Goal: Task Accomplishment & Management: Manage account settings

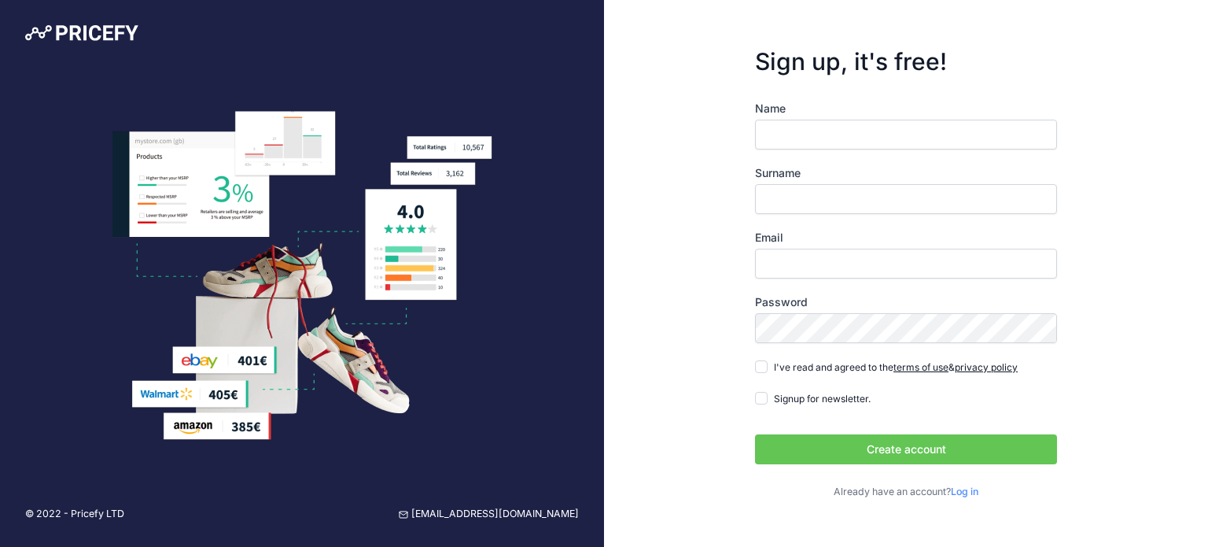
click at [791, 144] on input "Name" at bounding box center [906, 135] width 302 height 30
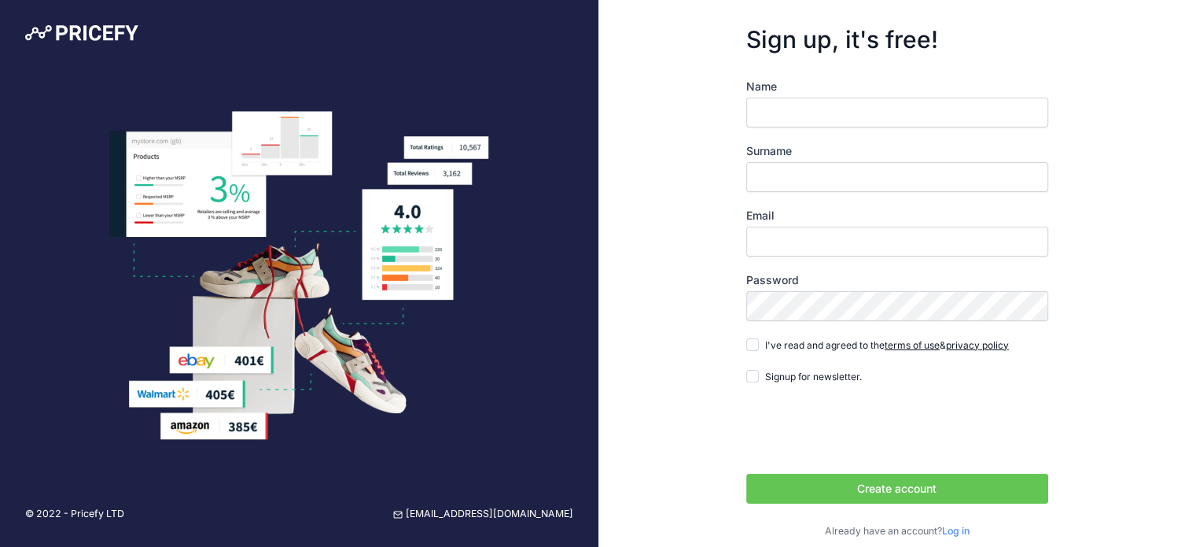
click at [812, 110] on input "Name" at bounding box center [898, 113] width 302 height 30
type input "[DEMOGRAPHIC_DATA]"
type input "Bojian"
click at [795, 246] on input "Email" at bounding box center [898, 242] width 302 height 30
type input "[EMAIL_ADDRESS][DOMAIN_NAME]"
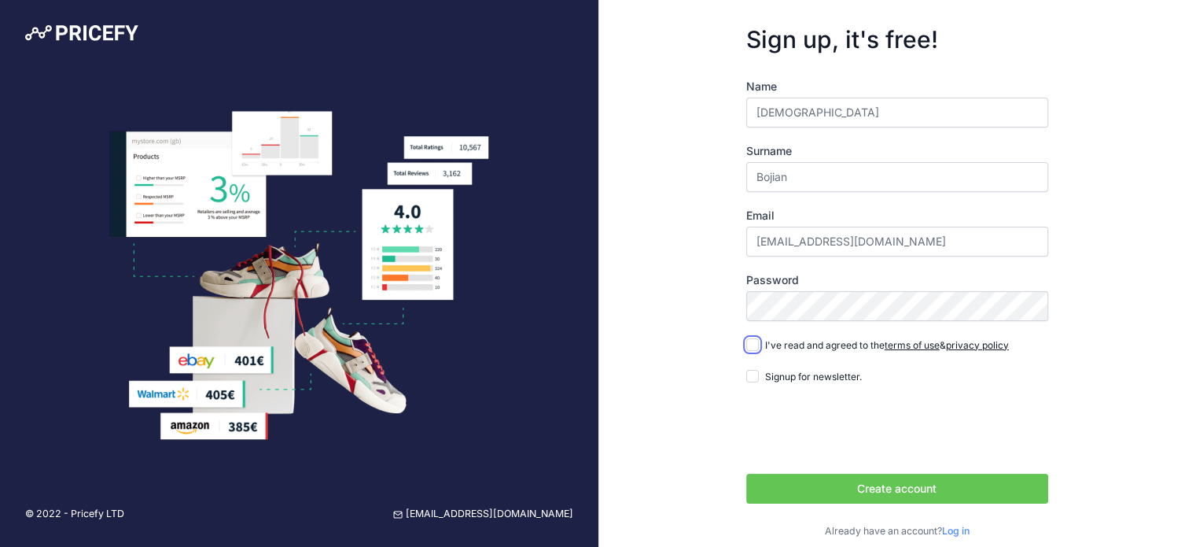
click at [758, 341] on input "I've read and agreed to the terms of use & privacy policy" at bounding box center [753, 344] width 13 height 13
checkbox input "true"
drag, startPoint x: 980, startPoint y: 493, endPoint x: 1021, endPoint y: 496, distance: 41.0
click at [991, 494] on button "Create account" at bounding box center [898, 489] width 302 height 30
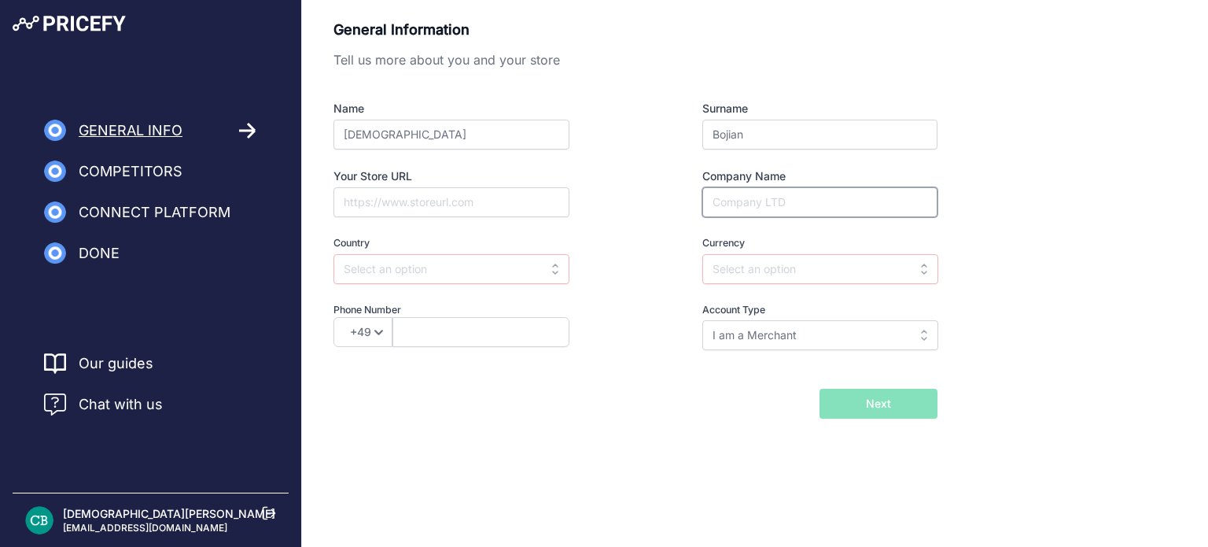
click at [742, 204] on input "Company Name" at bounding box center [819, 202] width 235 height 30
type input "SC ALVER GREEN SRL"
select select "40"
type input "723288212"
click at [791, 260] on input "text" at bounding box center [820, 269] width 236 height 30
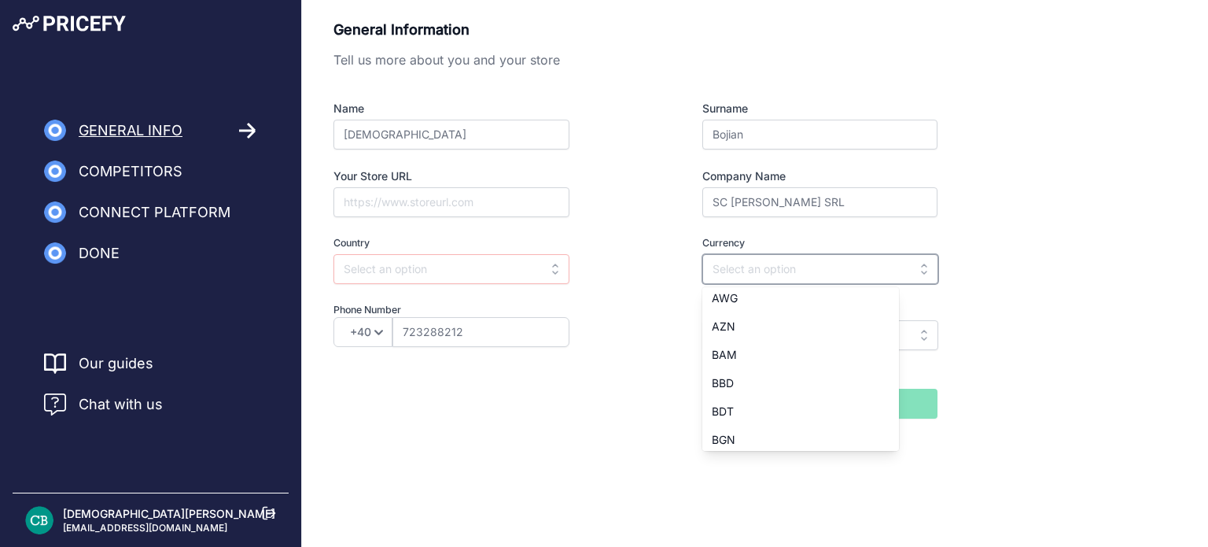
scroll to position [236, 0]
click at [653, 298] on div "Name Cristiana Surname Bojian Your Store URL Company Name SC ALVER GREEN SRL Co…" at bounding box center [636, 225] width 604 height 249
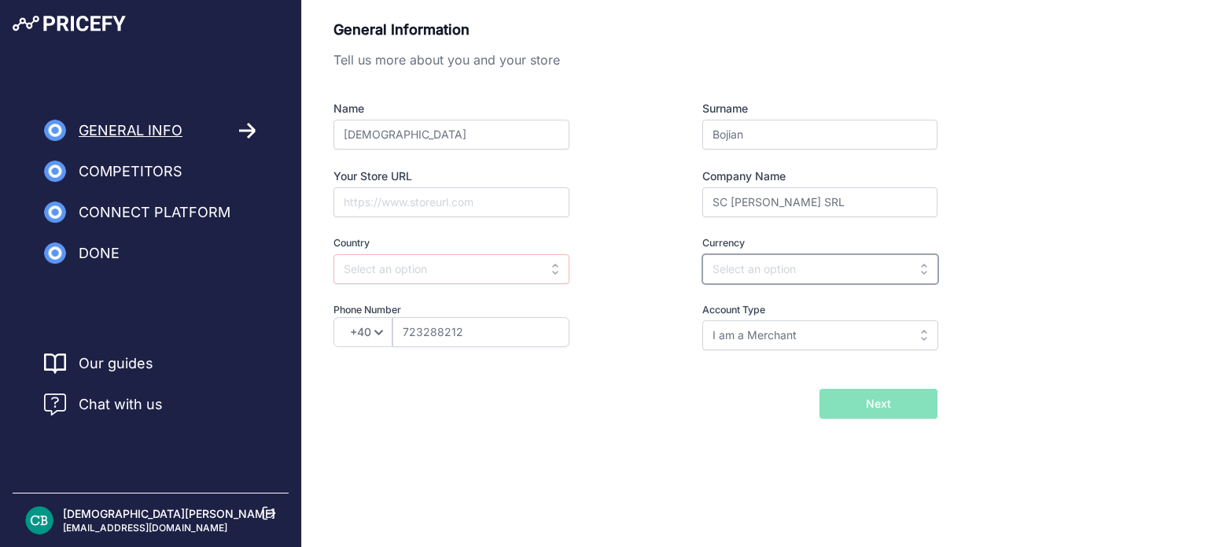
click at [773, 257] on input "text" at bounding box center [820, 269] width 236 height 30
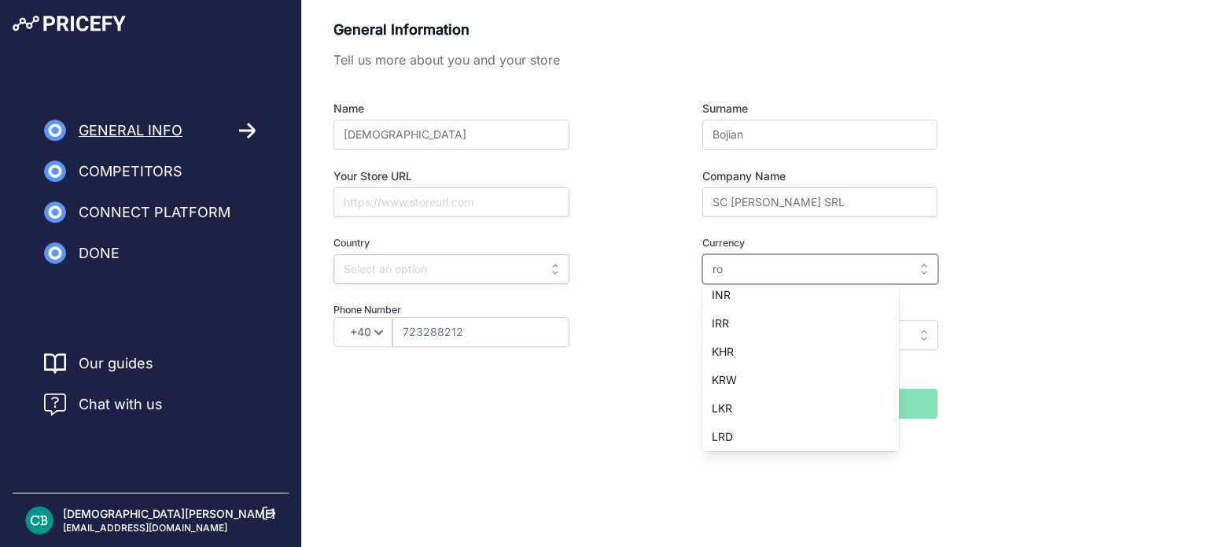
scroll to position [0, 0]
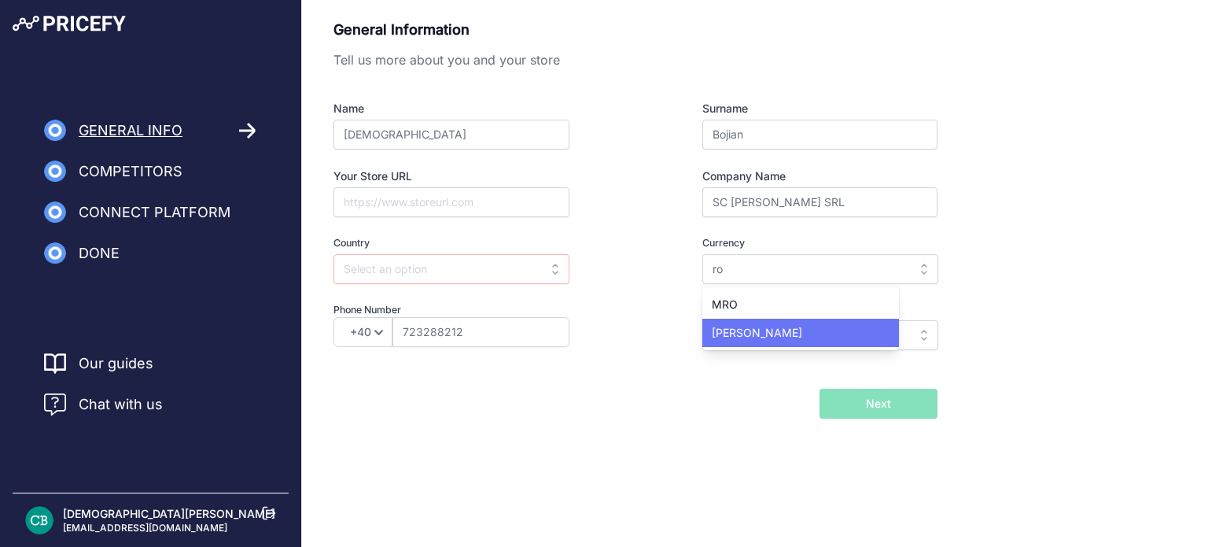
click at [774, 330] on div "[PERSON_NAME]" at bounding box center [800, 333] width 197 height 28
type input "[PERSON_NAME]"
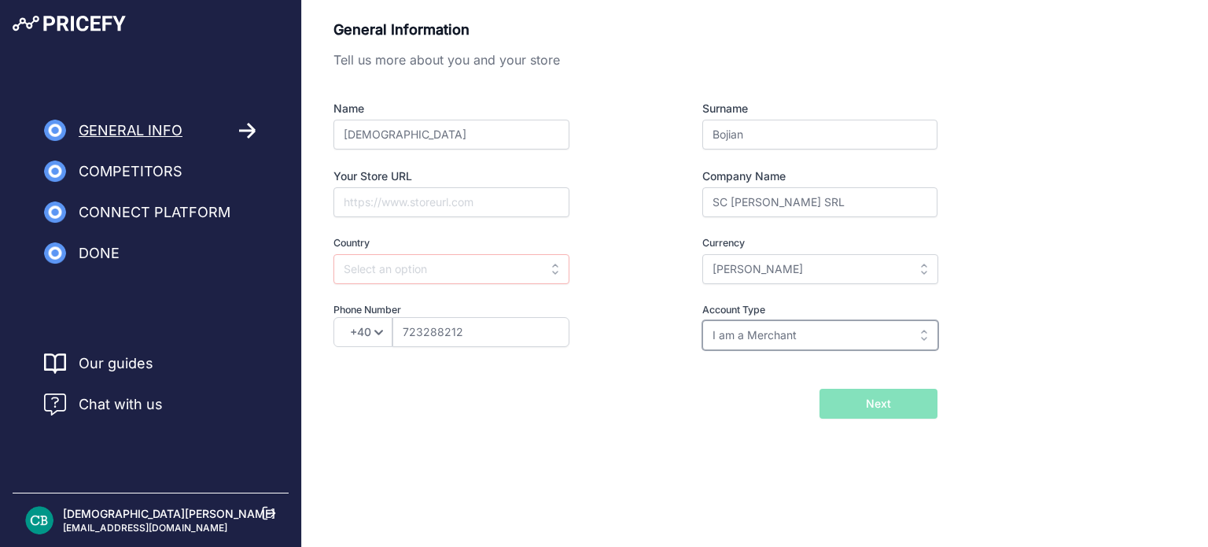
click at [846, 342] on input "I am a Merchant" at bounding box center [820, 335] width 236 height 30
click at [1012, 362] on div "General Information Tell us more about you and your store Name Cristiana Surnam…" at bounding box center [755, 219] width 843 height 400
type input "I am a Merchant"
click at [376, 268] on input "text" at bounding box center [452, 269] width 236 height 30
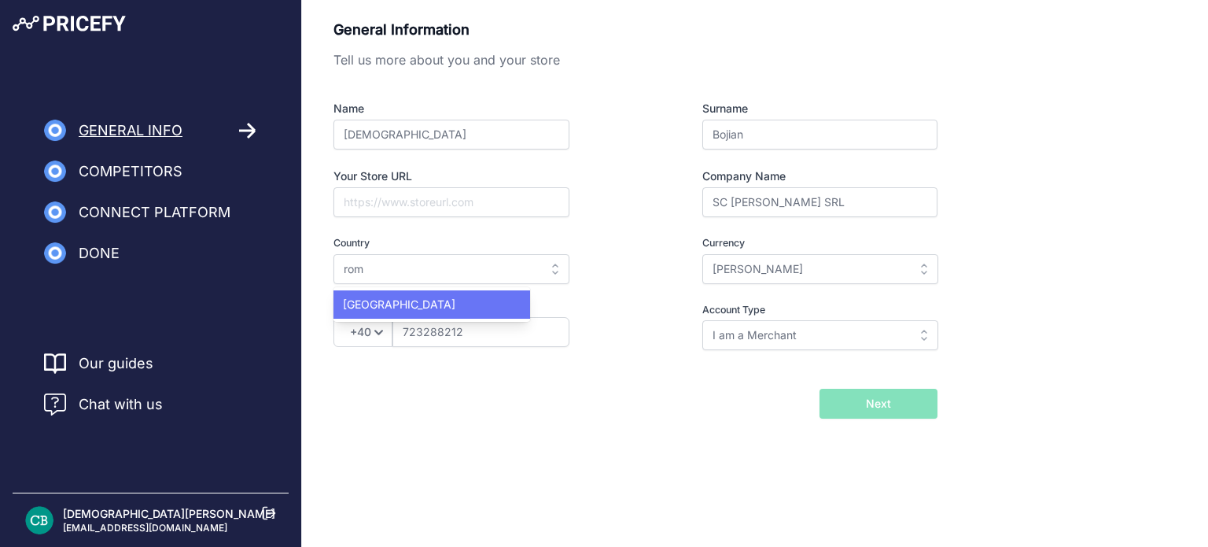
click at [387, 299] on span "Romania" at bounding box center [399, 303] width 112 height 13
type input "Romania"
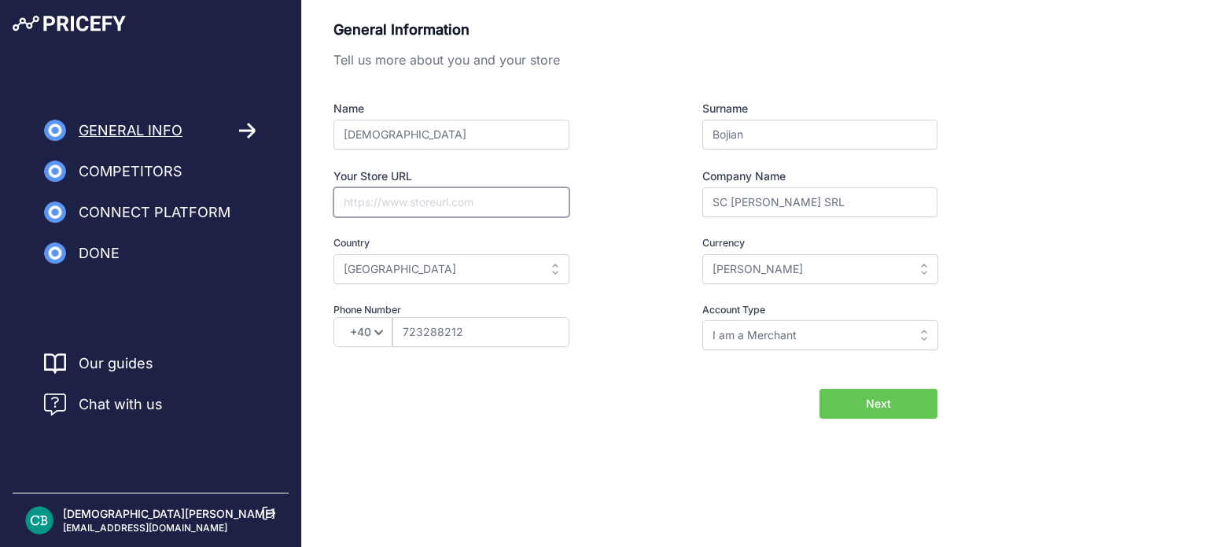
click at [364, 200] on input "Your Store URL" at bounding box center [452, 202] width 236 height 30
paste input "https://ambalajeria.ro/"
type input "https://ambalajeria.ro/"
click at [934, 400] on button "Next" at bounding box center [879, 404] width 118 height 30
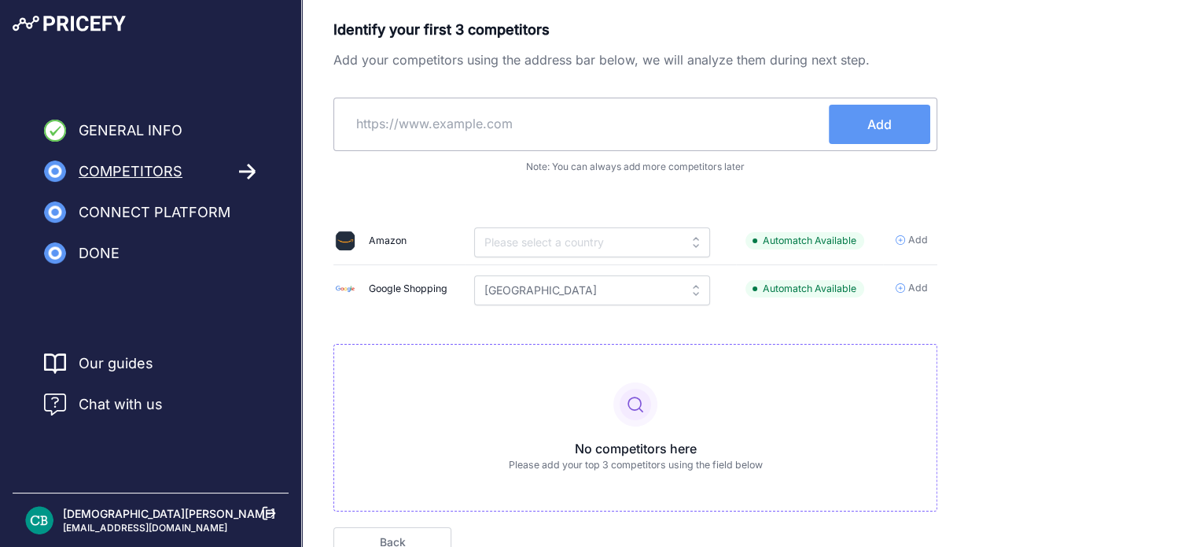
click at [478, 122] on input "text" at bounding box center [585, 124] width 489 height 38
type input "ambalajmarket.ro"
drag, startPoint x: 480, startPoint y: 120, endPoint x: 299, endPoint y: 149, distance: 183.3
click at [299, 149] on div "General Info Competitors Connect Platform Done" at bounding box center [598, 313] width 1196 height 626
click at [911, 106] on button "Add" at bounding box center [879, 124] width 101 height 39
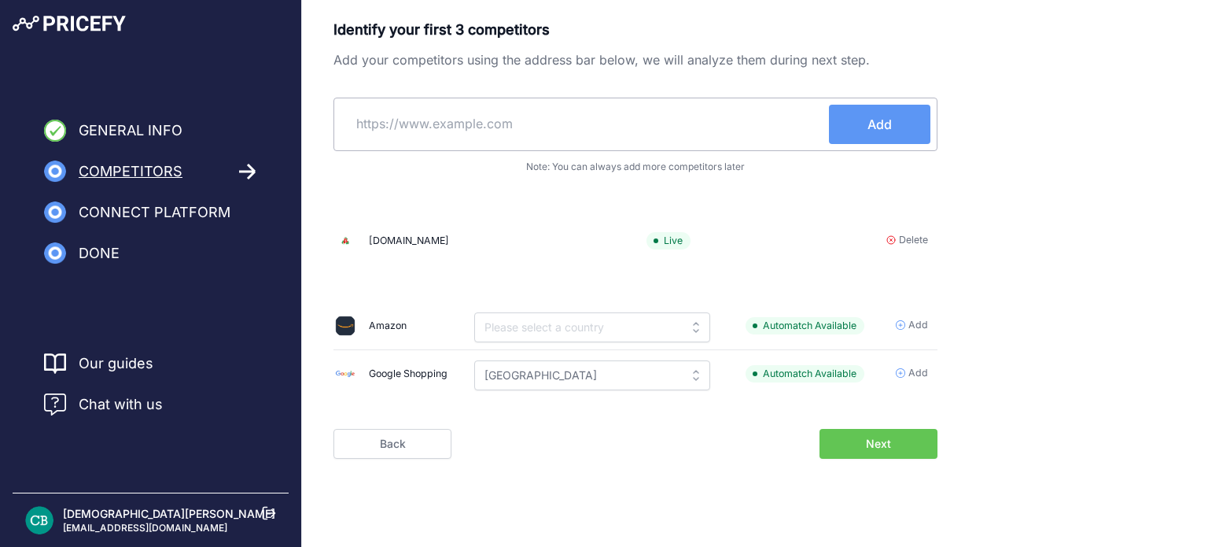
click at [514, 124] on input "text" at bounding box center [585, 124] width 489 height 38
paste input "e-ambalaj.ro"
type input "e-ambalaj.ro"
click at [850, 119] on button "Add" at bounding box center [879, 124] width 101 height 39
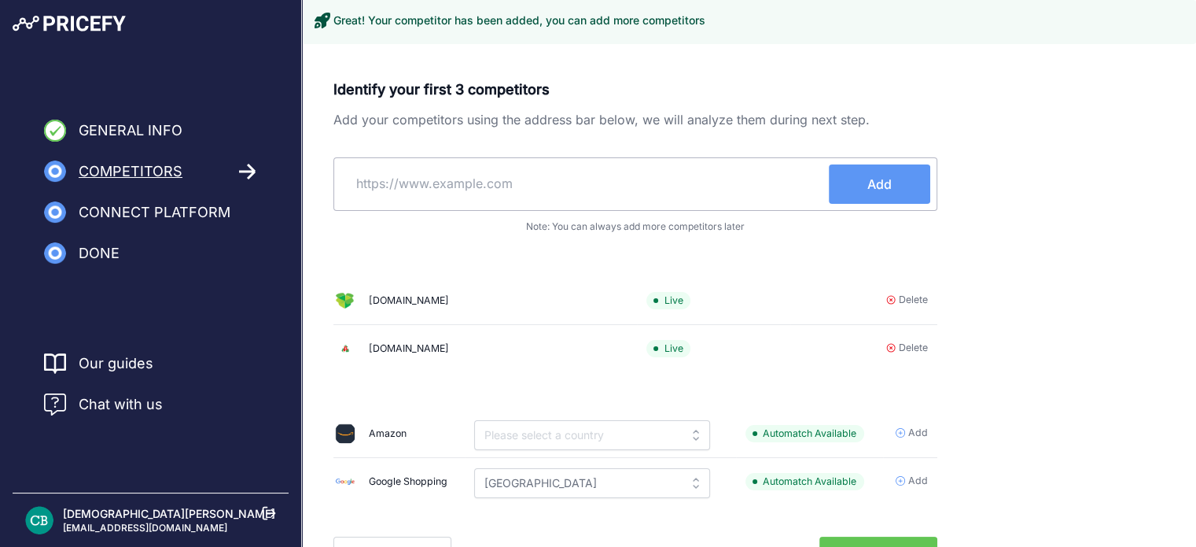
click at [433, 197] on input "text" at bounding box center [585, 183] width 489 height 38
paste input "horeca-trading-distribution.ro"
type input "horeca-trading-distribution.ro"
click at [896, 176] on button "Add" at bounding box center [879, 183] width 101 height 39
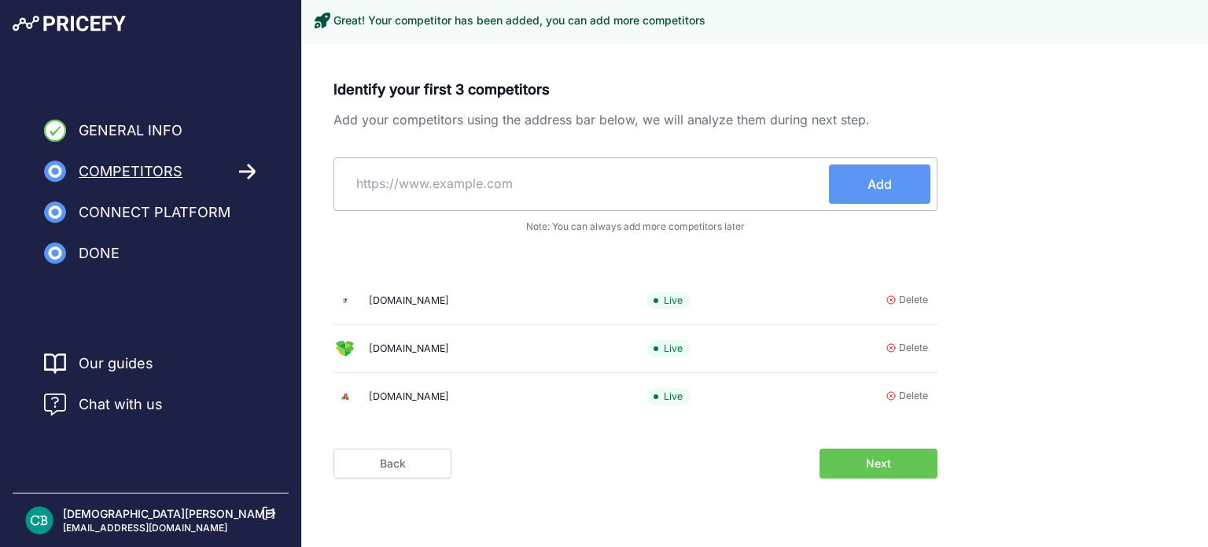
click at [425, 179] on input "text" at bounding box center [585, 183] width 489 height 38
paste input "snick-ambalaje.com"
type input "snick-ambalaje.com"
click at [889, 182] on span "Add" at bounding box center [880, 184] width 24 height 19
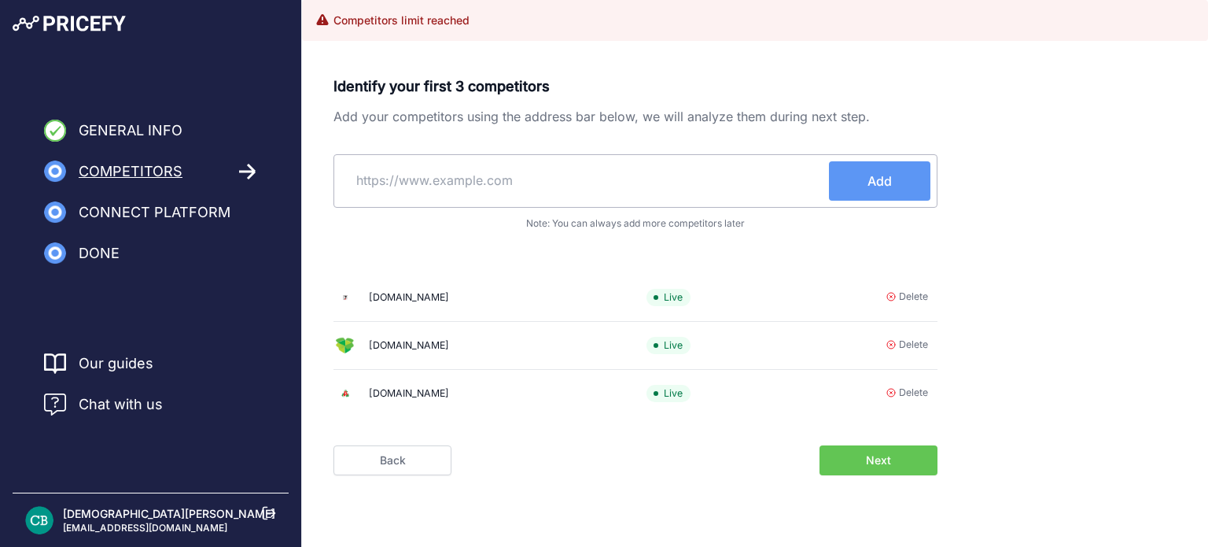
click at [877, 468] on button "Next" at bounding box center [879, 460] width 118 height 30
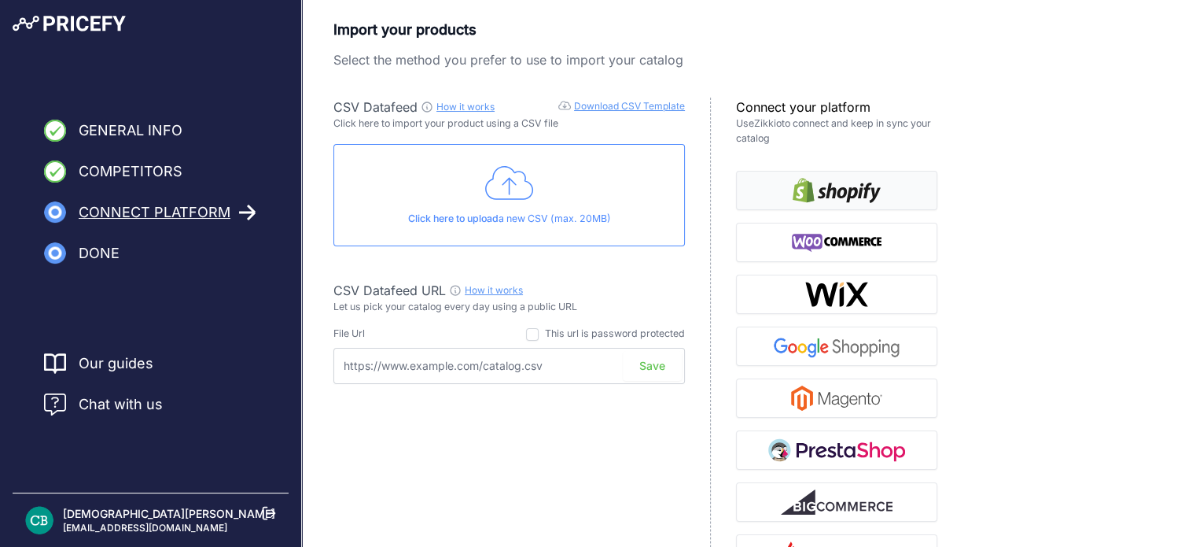
click at [857, 197] on img "button" at bounding box center [837, 190] width 88 height 25
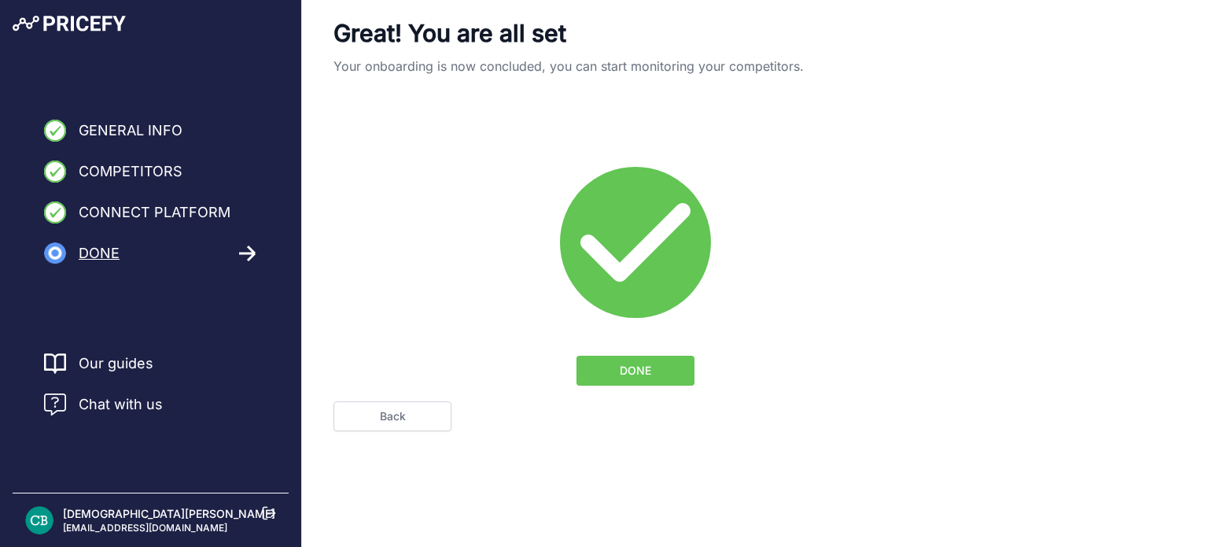
click at [677, 377] on button "DONE" at bounding box center [636, 371] width 118 height 30
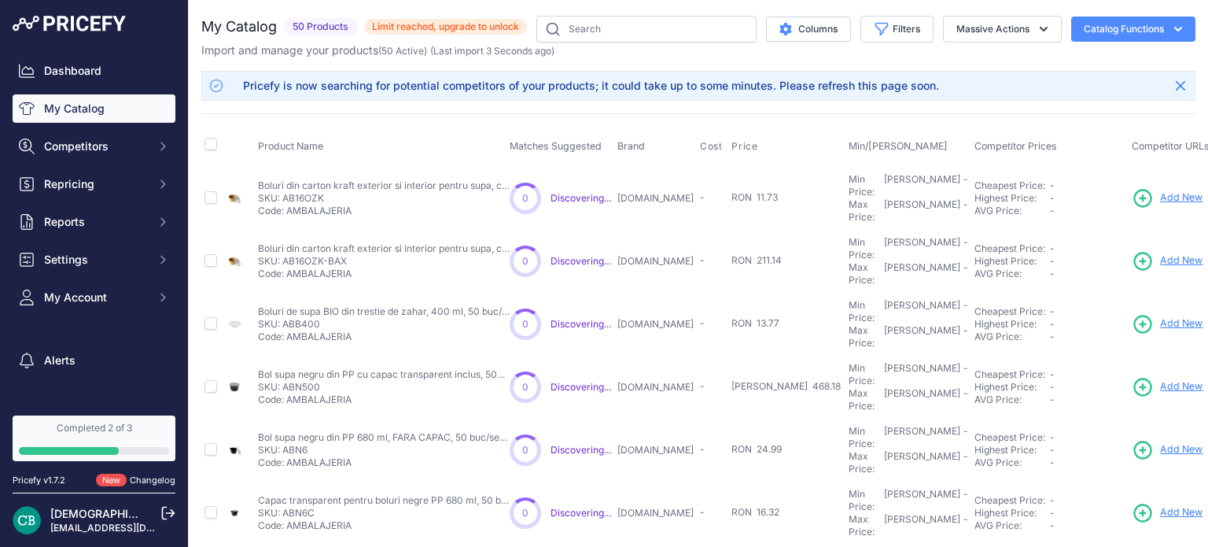
click at [1160, 193] on span "Add New" at bounding box center [1181, 197] width 42 height 15
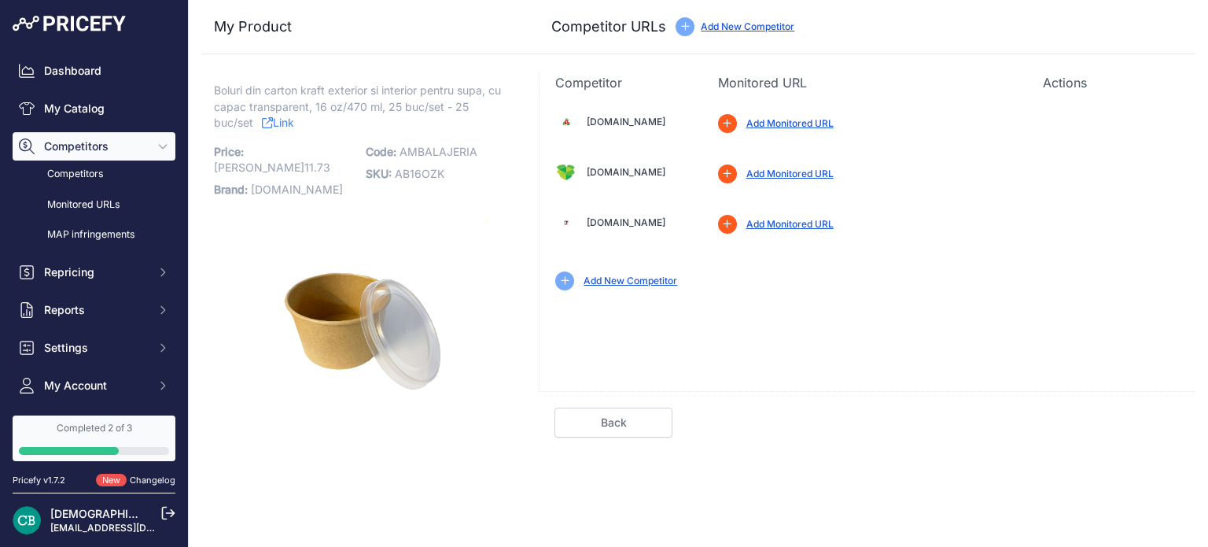
click at [805, 124] on link "Add Monitored URL" at bounding box center [790, 123] width 87 height 12
click at [795, 125] on link "Add Monitored URL" at bounding box center [790, 123] width 87 height 12
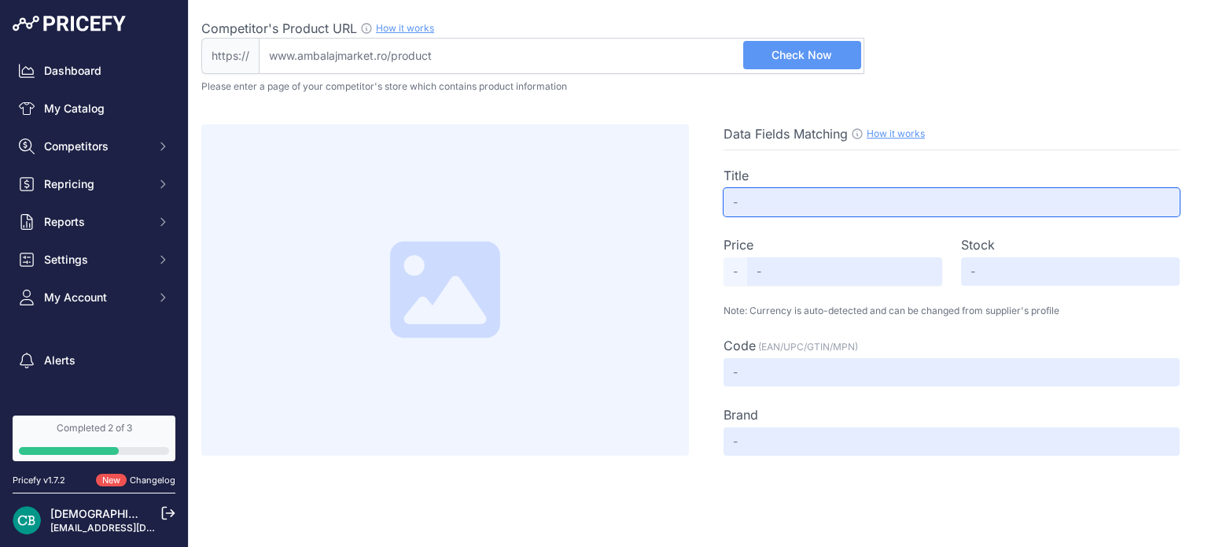
click at [787, 208] on input "text" at bounding box center [952, 202] width 456 height 28
click at [777, 205] on input "text" at bounding box center [952, 202] width 456 height 28
click at [776, 194] on input "text" at bounding box center [952, 202] width 456 height 28
drag, startPoint x: 761, startPoint y: 210, endPoint x: 750, endPoint y: 208, distance: 12.0
click at [759, 210] on input "text" at bounding box center [952, 202] width 456 height 28
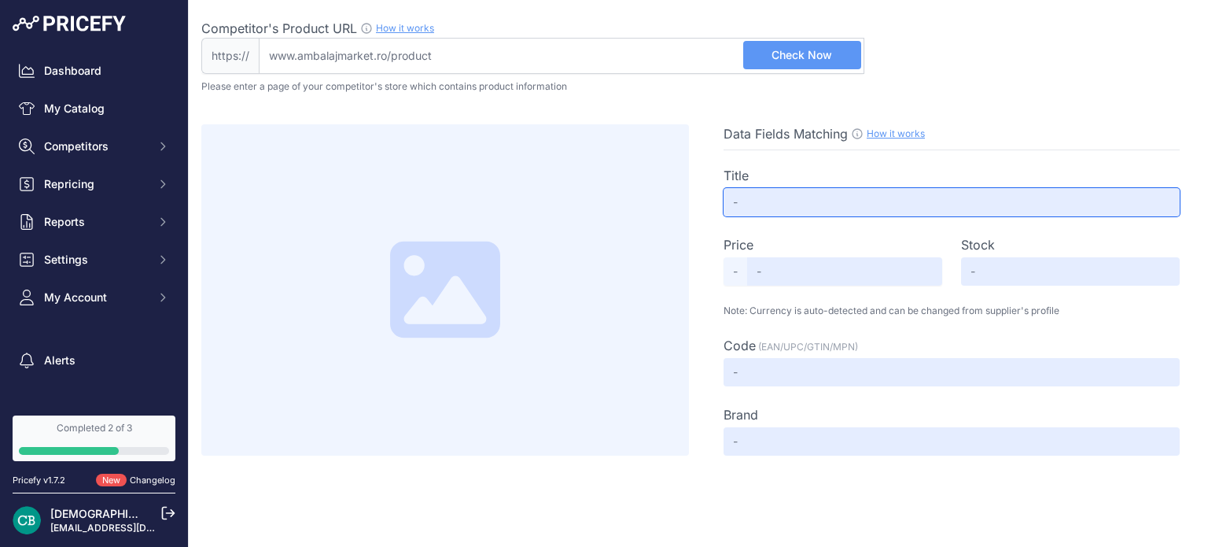
click at [746, 205] on input "text" at bounding box center [952, 202] width 456 height 28
click at [771, 201] on input "text" at bounding box center [952, 202] width 456 height 28
click at [721, 209] on div "Data Fields Matching How it works Use our Chrome APP to create a personalized s…" at bounding box center [952, 289] width 488 height 331
click at [742, 194] on input "text" at bounding box center [952, 202] width 456 height 28
click at [673, 86] on p "Please enter a page of your competitor's store which contains product informati…" at bounding box center [698, 86] width 994 height 13
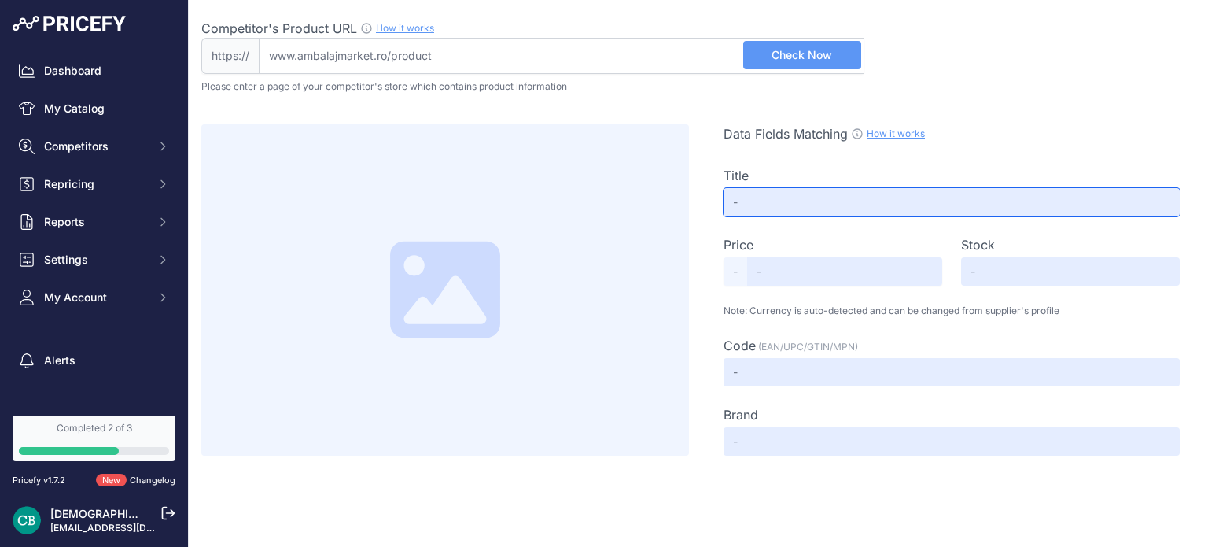
click at [738, 203] on input "text" at bounding box center [952, 202] width 456 height 28
click at [739, 201] on input "text" at bounding box center [952, 202] width 456 height 28
drag, startPoint x: 316, startPoint y: 53, endPoint x: 356, endPoint y: 67, distance: 41.8
click at [315, 53] on input "Competitor's Product URL How it works In order to create your competitor's extr…" at bounding box center [562, 56] width 606 height 36
paste input "https://ambalajmarket.ro/index.php?route=product/product&product_id=2157&search…"
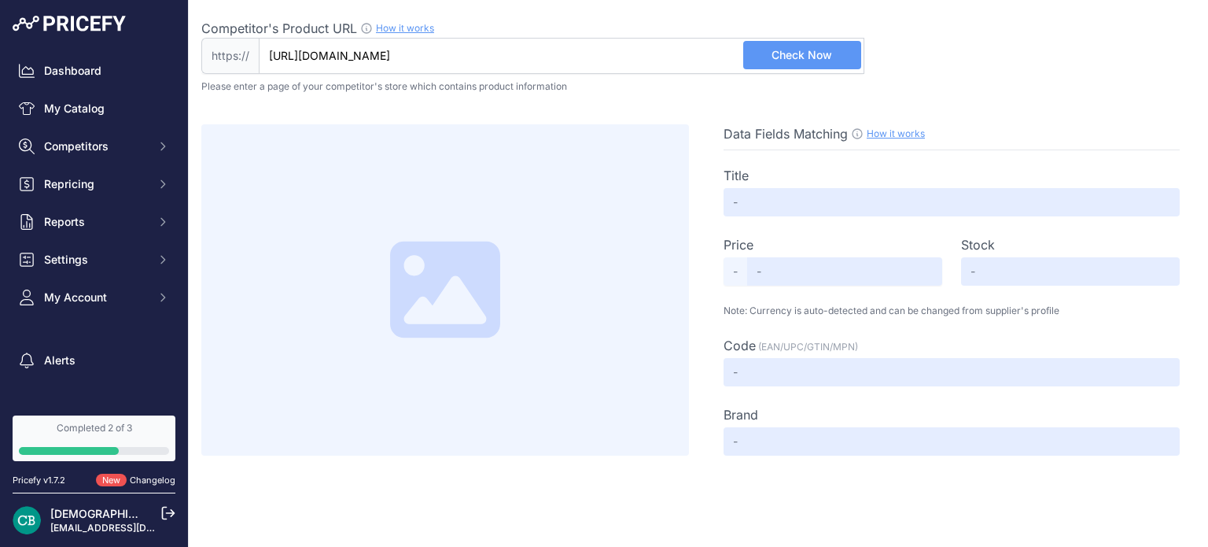
scroll to position [0, 61]
type input "ambalajmarket.ro/index.php?route=product/product&product_id=2157&search=bol+sup…"
click at [839, 51] on button "Check Now" at bounding box center [802, 55] width 118 height 28
type input "BOL SUPA 16 OZ KRAFT KRAFT + CAPAC (298) 25 BUC/SET"
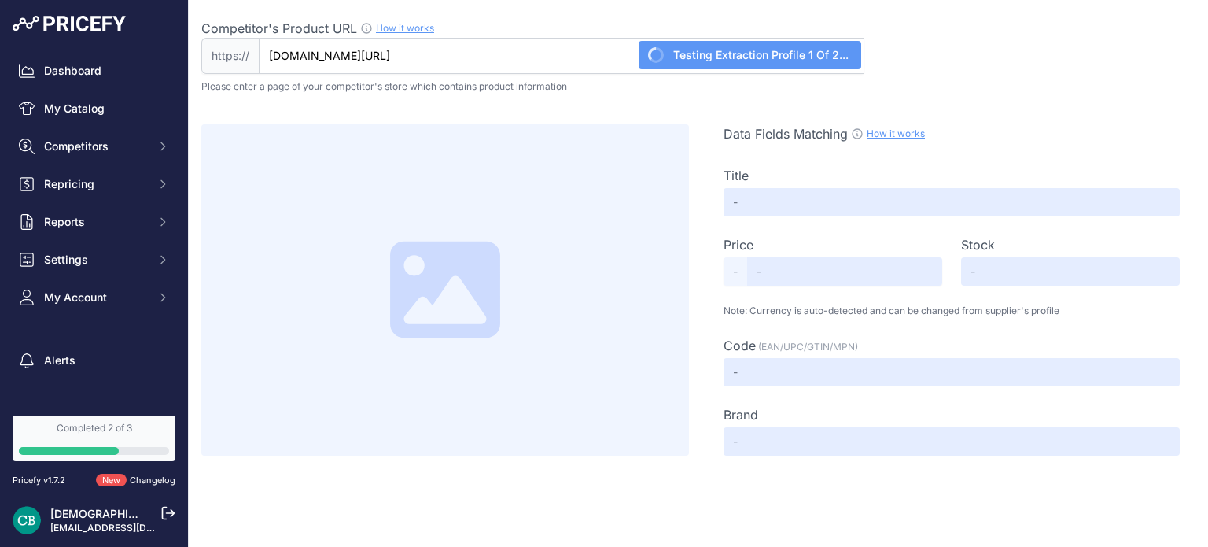
type input "6.19"
type input "Available"
type input "2157"
type input "Not Found"
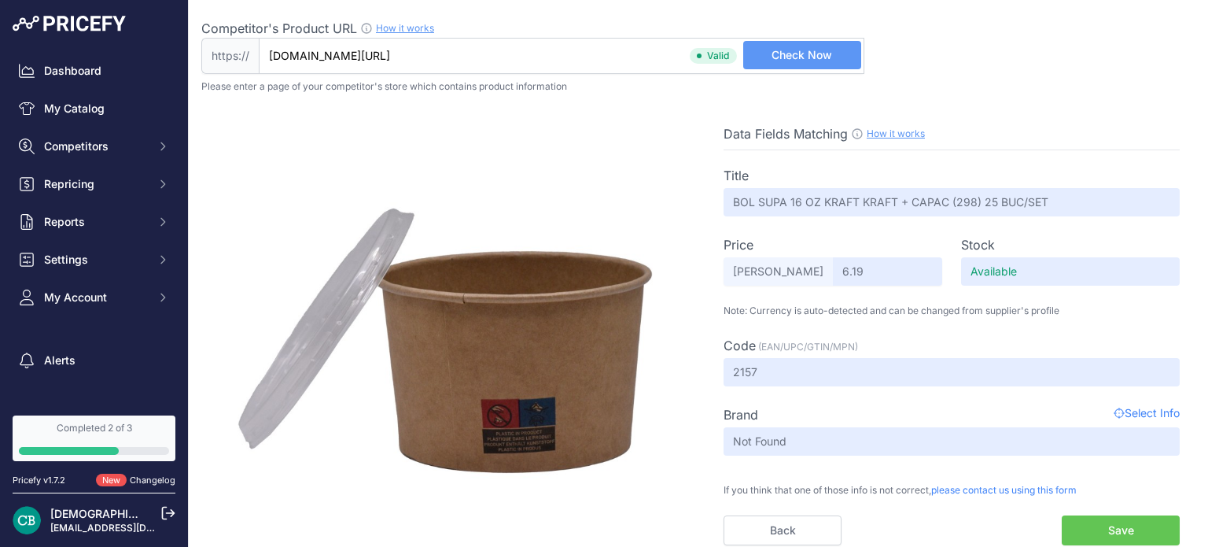
click at [1126, 527] on button "Save" at bounding box center [1121, 530] width 118 height 30
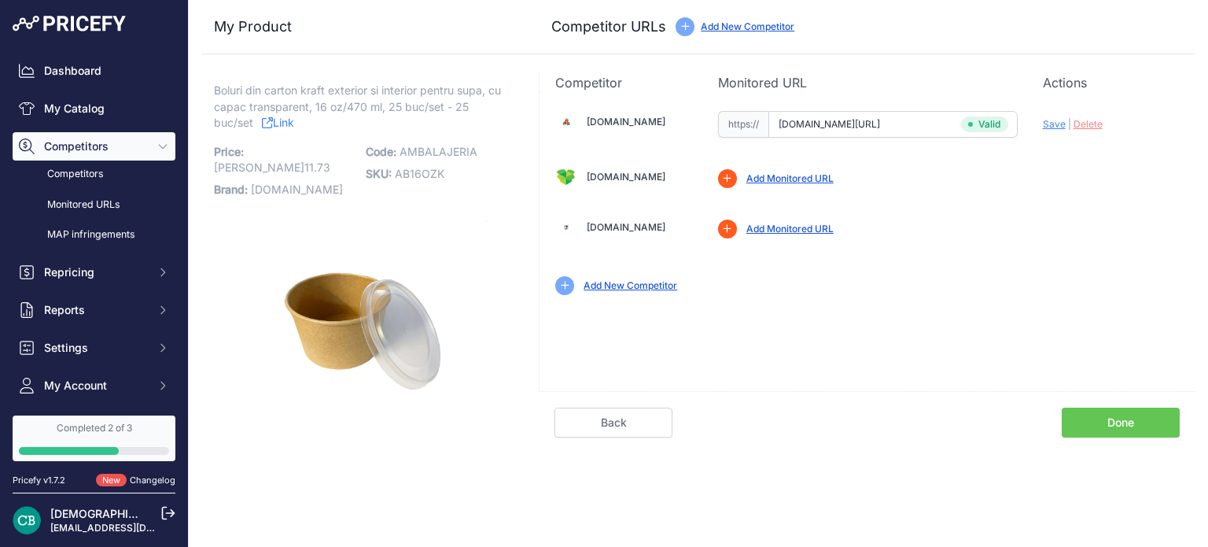
click at [806, 179] on link "Add Monitored URL" at bounding box center [790, 178] width 87 height 12
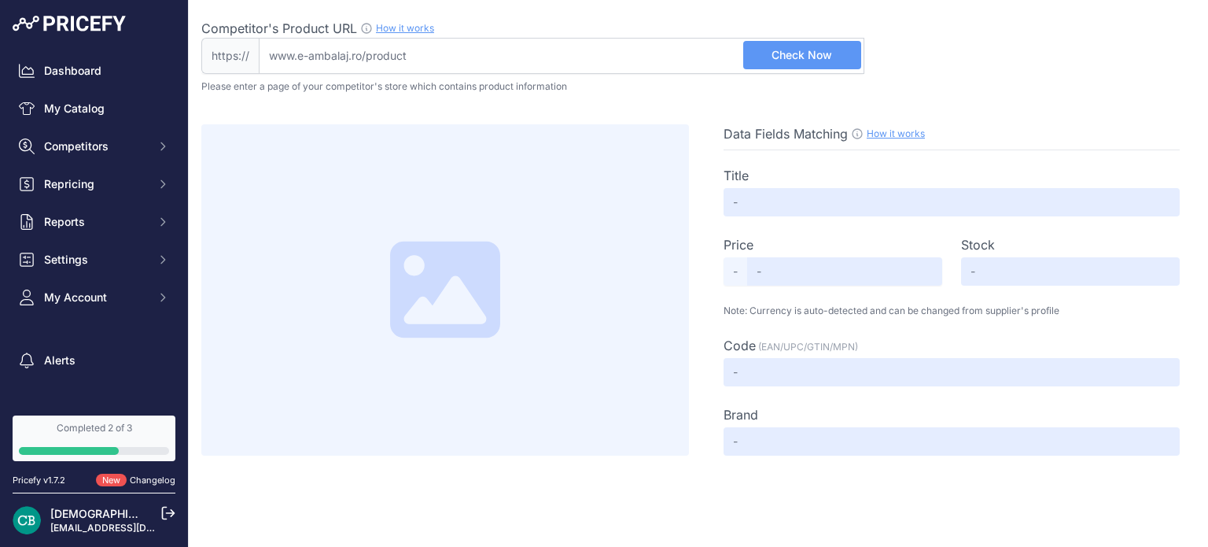
click at [347, 54] on input "Competitor's Product URL How it works In order to create your competitor's extr…" at bounding box center [562, 56] width 606 height 36
paste input "[URL][DOMAIN_NAME]"
type input "www.e-ambalaj.ro/produs/bol-din-carton-kraft-natur-pentru-supacapac-1000buc-set…"
click at [813, 68] on button "Check Now" at bounding box center [802, 55] width 118 height 28
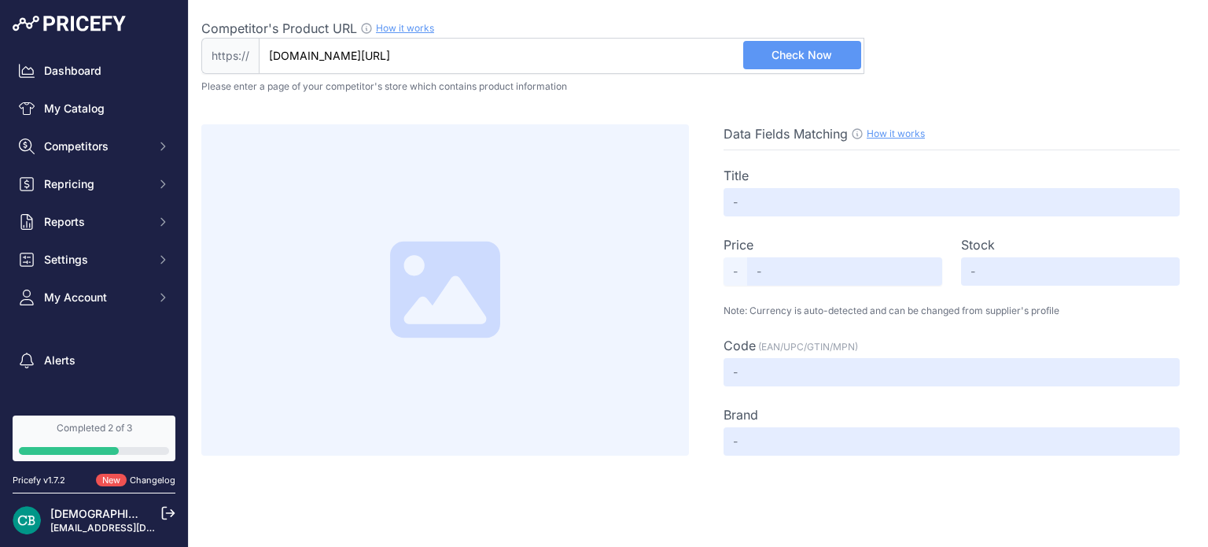
scroll to position [0, 0]
type input "BOL DIN CARTON KRAFT NATUR PENTRU SUPA+CAPAC (1000 buc/set)"
type input "412"
type input "Available"
type input "e-sup461"
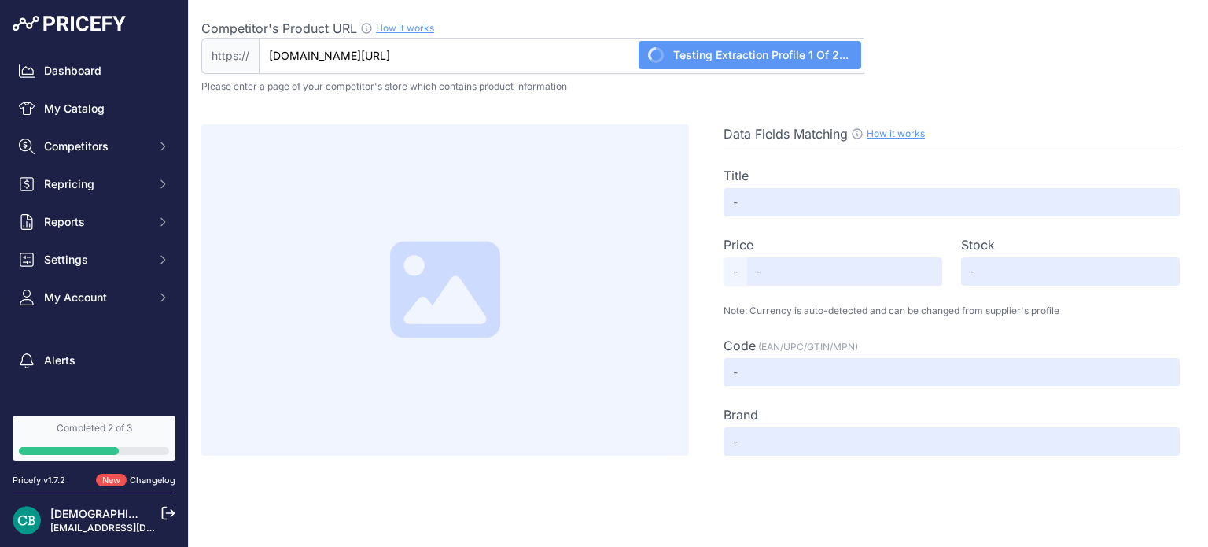
type input "Not Found"
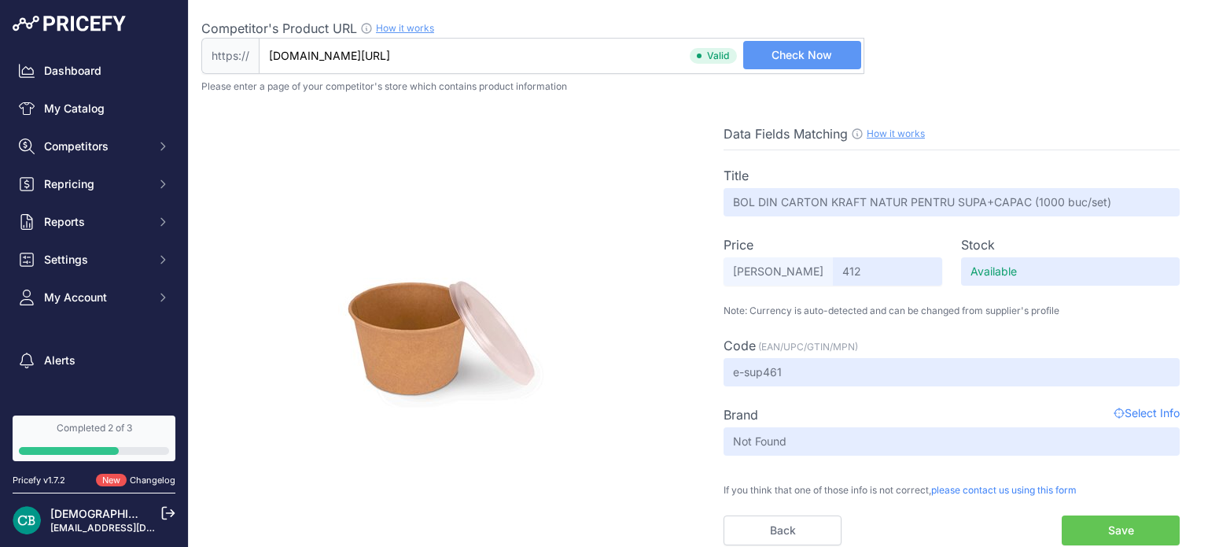
click at [1121, 534] on button "Save" at bounding box center [1121, 530] width 118 height 30
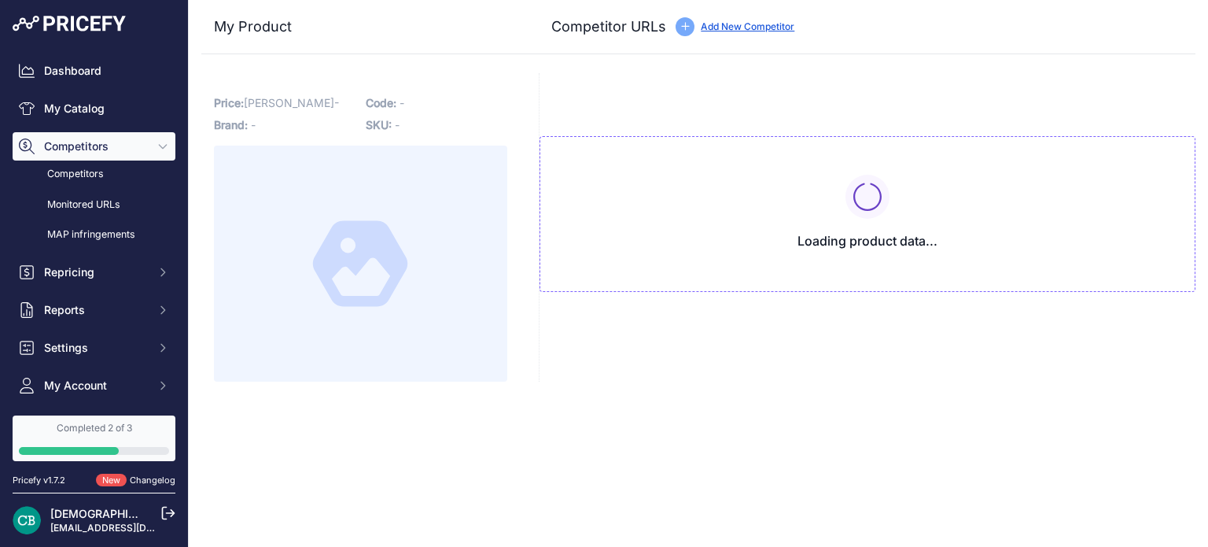
type input "[DOMAIN_NAME][URL]"
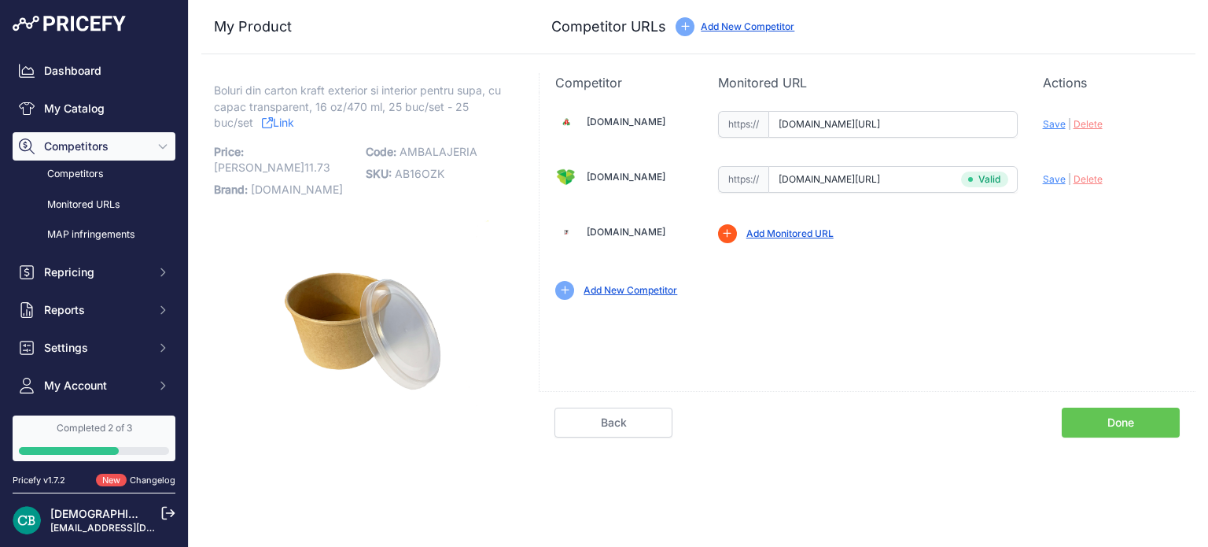
click at [821, 227] on link "Add Monitored URL" at bounding box center [790, 233] width 87 height 12
click at [1136, 415] on link "Done" at bounding box center [1121, 422] width 118 height 30
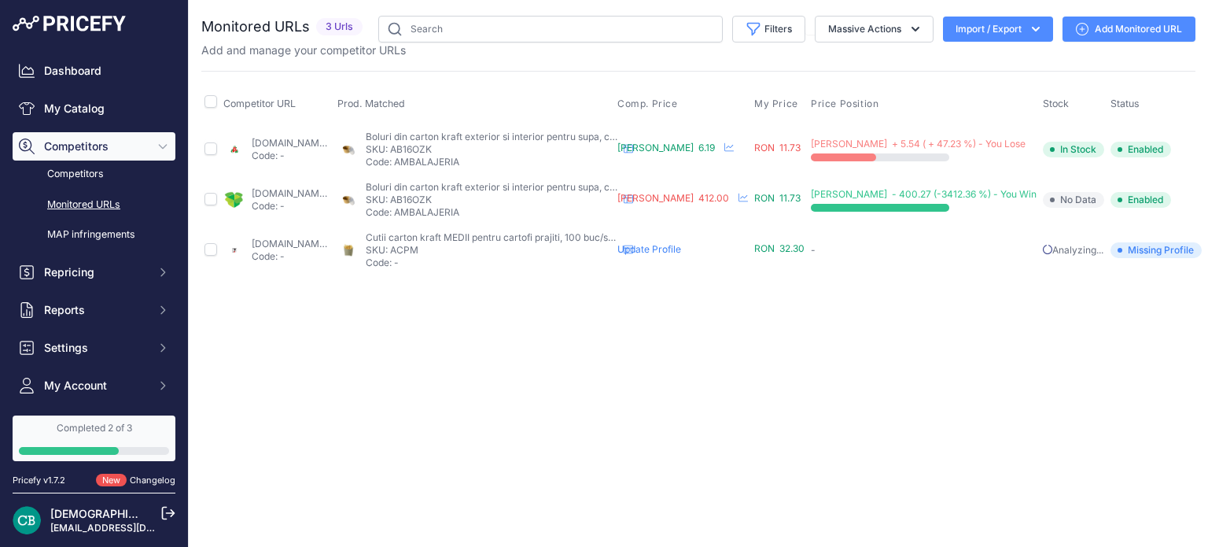
click at [1208, 147] on button "button" at bounding box center [1225, 149] width 31 height 22
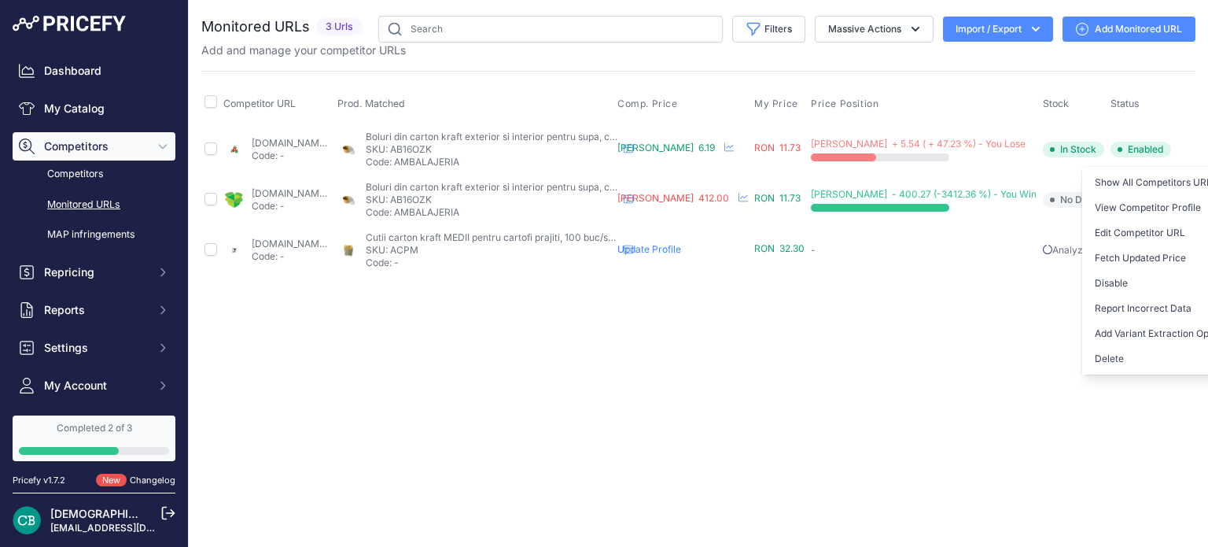
click at [930, 326] on div "Close You are not connected to the internet." at bounding box center [698, 273] width 1019 height 547
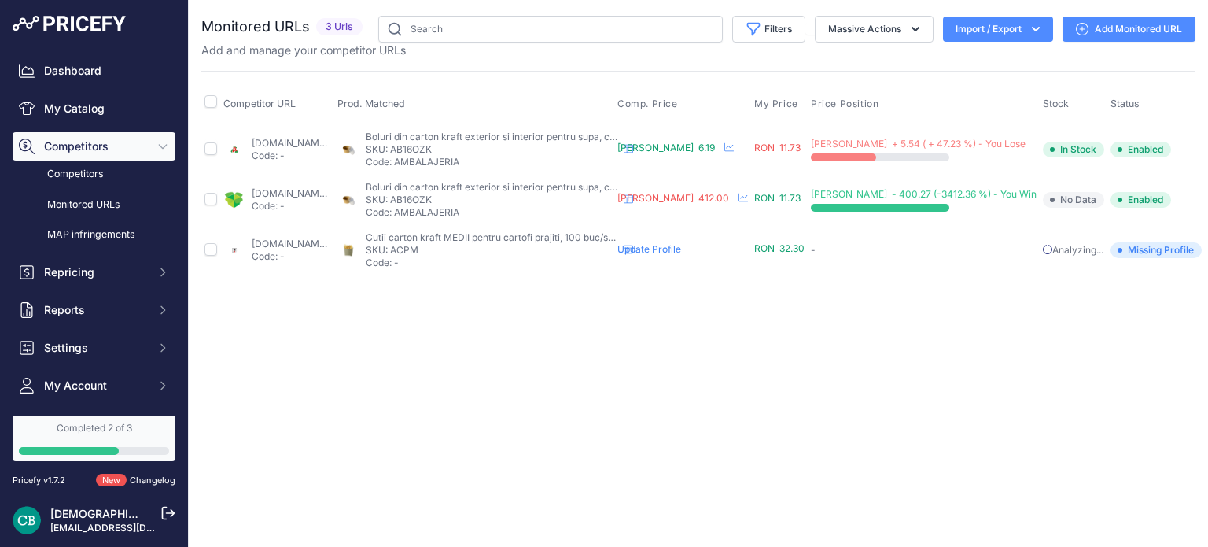
click at [278, 190] on link "e-ambalaj.ro/produs/bol-din-carton-kraft-natur-pentru-supacapac-1000buc-set/?ga…" at bounding box center [302, 193] width 101 height 12
click at [1208, 198] on icon "button" at bounding box center [1225, 199] width 13 height 3
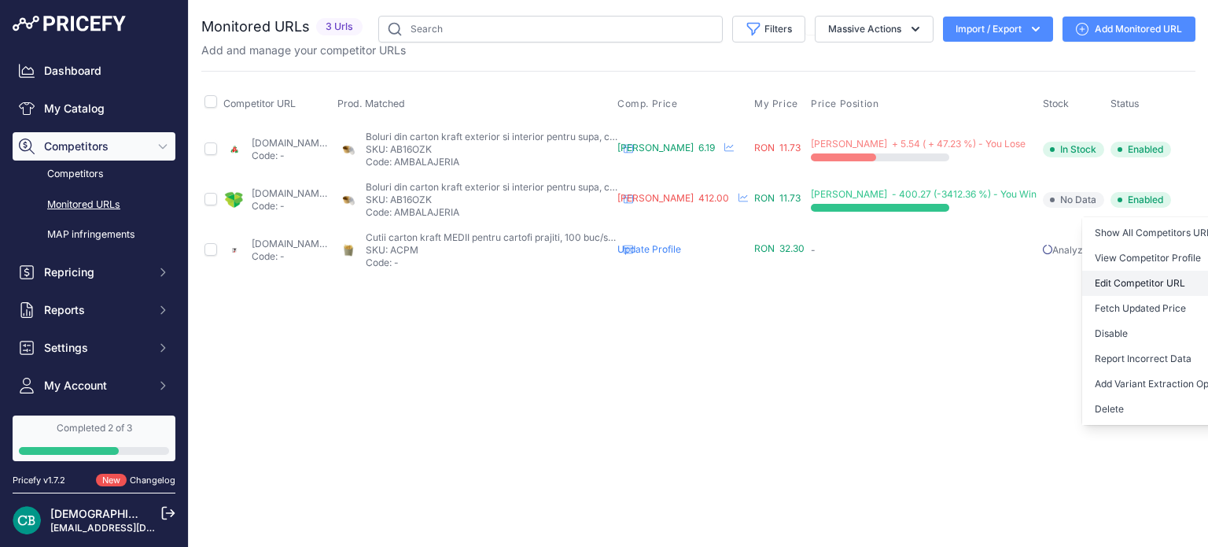
click at [1118, 276] on link "Edit Competitor URL" at bounding box center [1162, 283] width 160 height 25
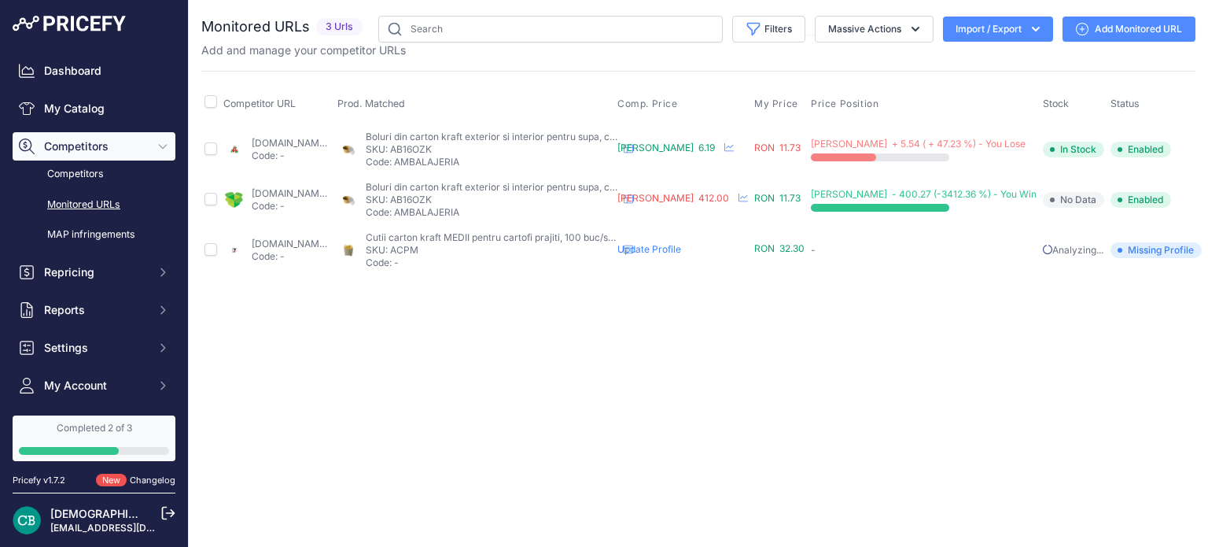
click at [1208, 194] on button "button" at bounding box center [1225, 200] width 31 height 22
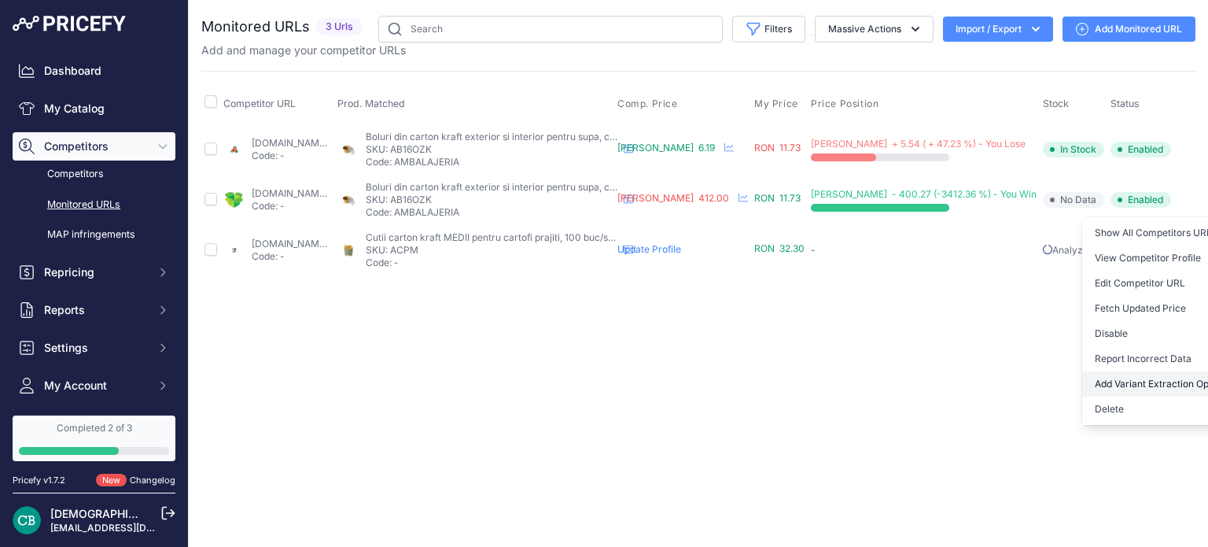
click at [1189, 382] on button "Add Variant Extraction Options" at bounding box center [1162, 383] width 160 height 25
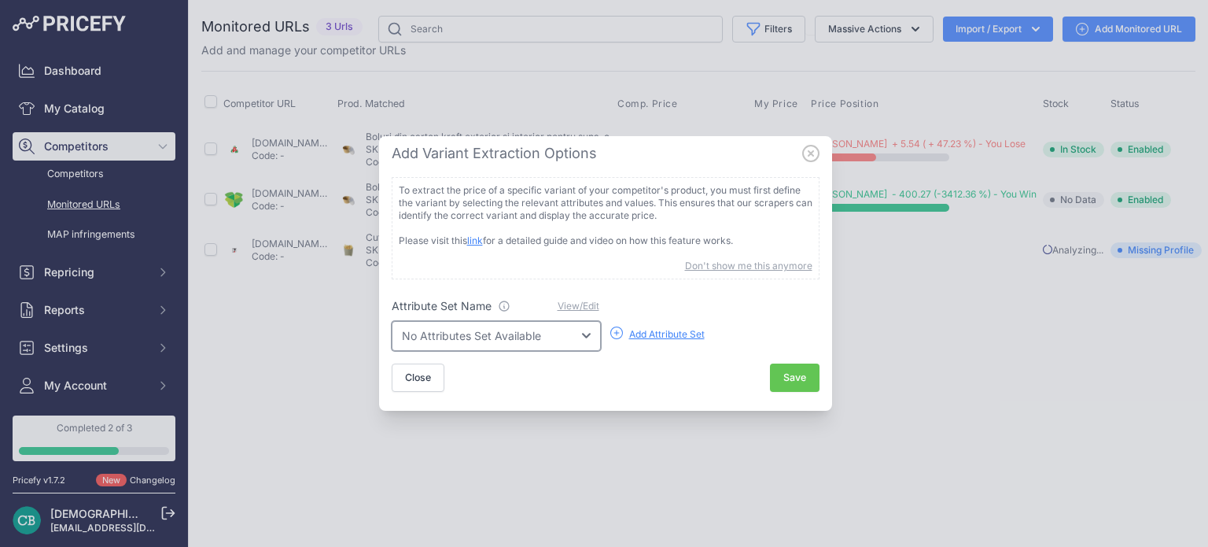
click at [555, 344] on select "No Attributes Set Available" at bounding box center [496, 336] width 209 height 30
click at [560, 340] on select "No Attributes Set Available" at bounding box center [496, 336] width 209 height 30
click at [652, 330] on div "Add Attribute Set" at bounding box center [667, 334] width 76 height 13
click at [559, 339] on select "No Attributes Set Available" at bounding box center [496, 336] width 209 height 30
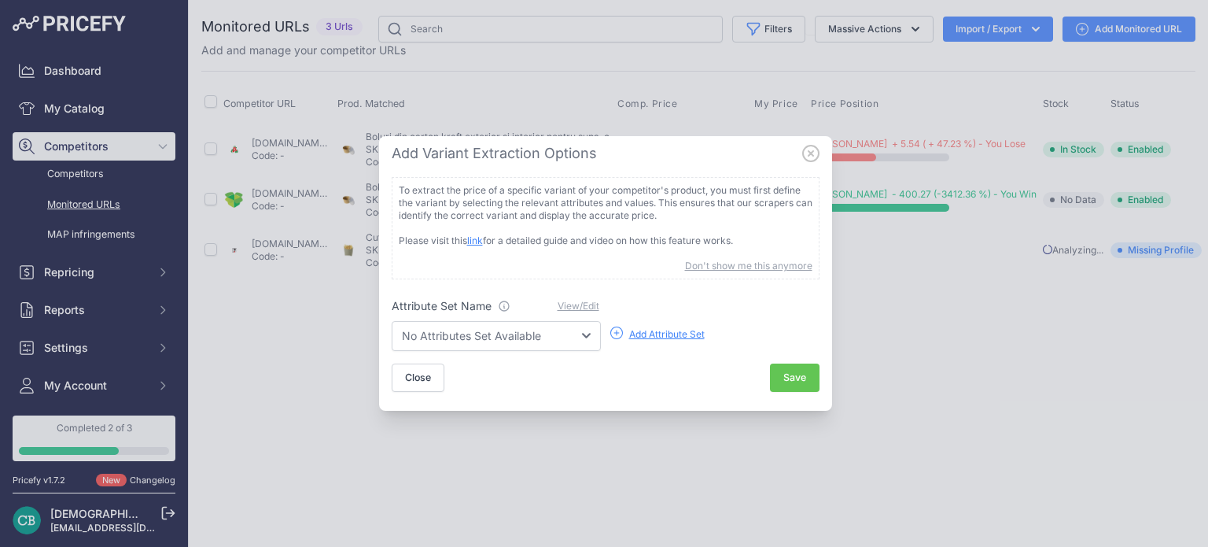
click at [654, 334] on div "Add Attribute Set" at bounding box center [667, 334] width 76 height 13
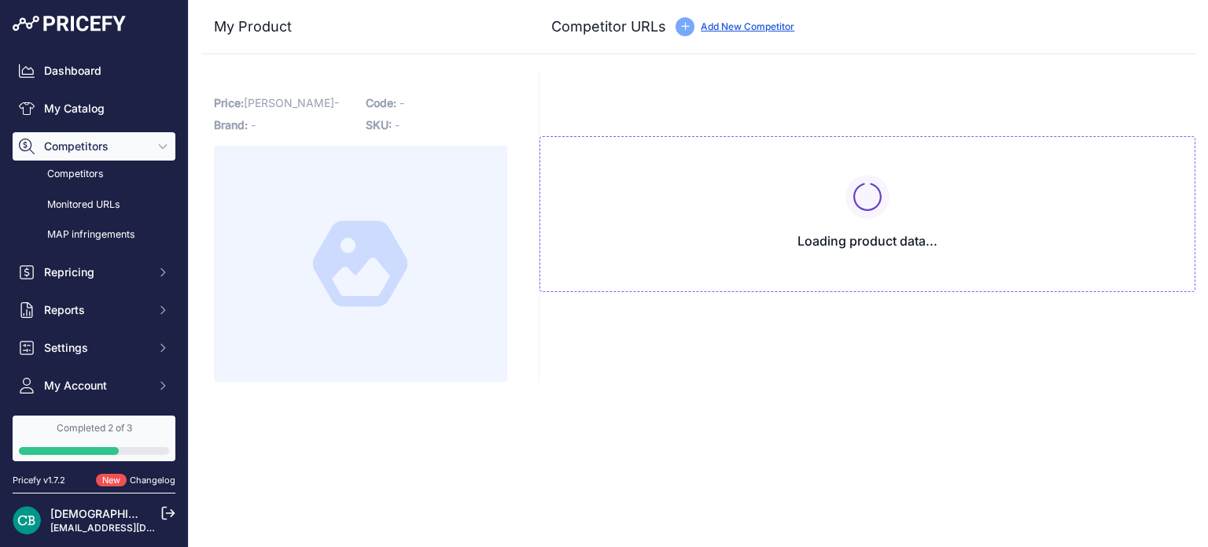
type input "[DOMAIN_NAME][URL]"
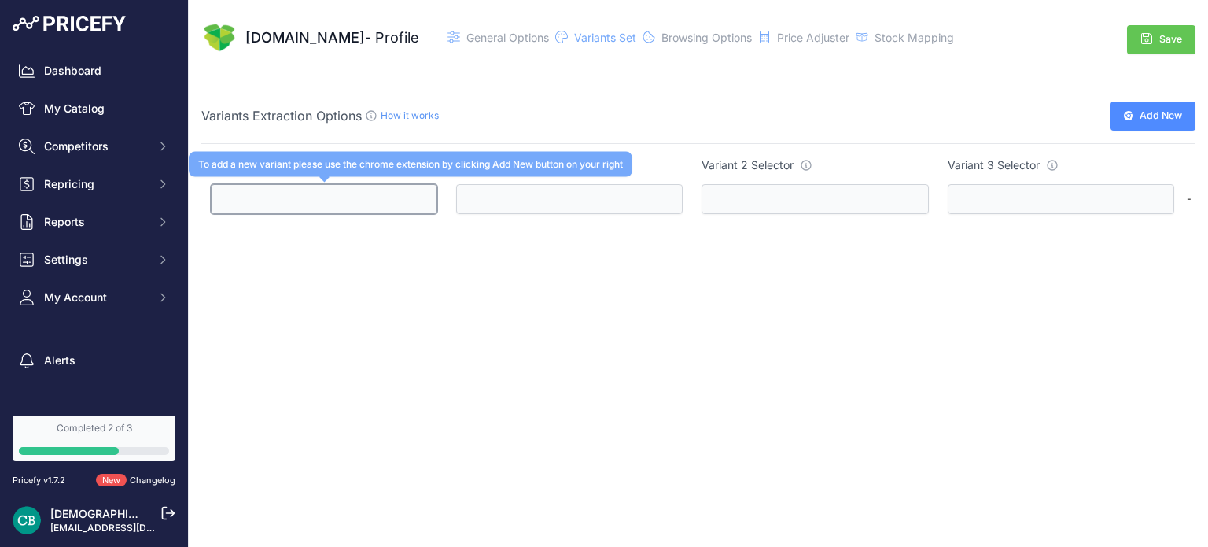
click at [325, 195] on input "text" at bounding box center [324, 199] width 227 height 30
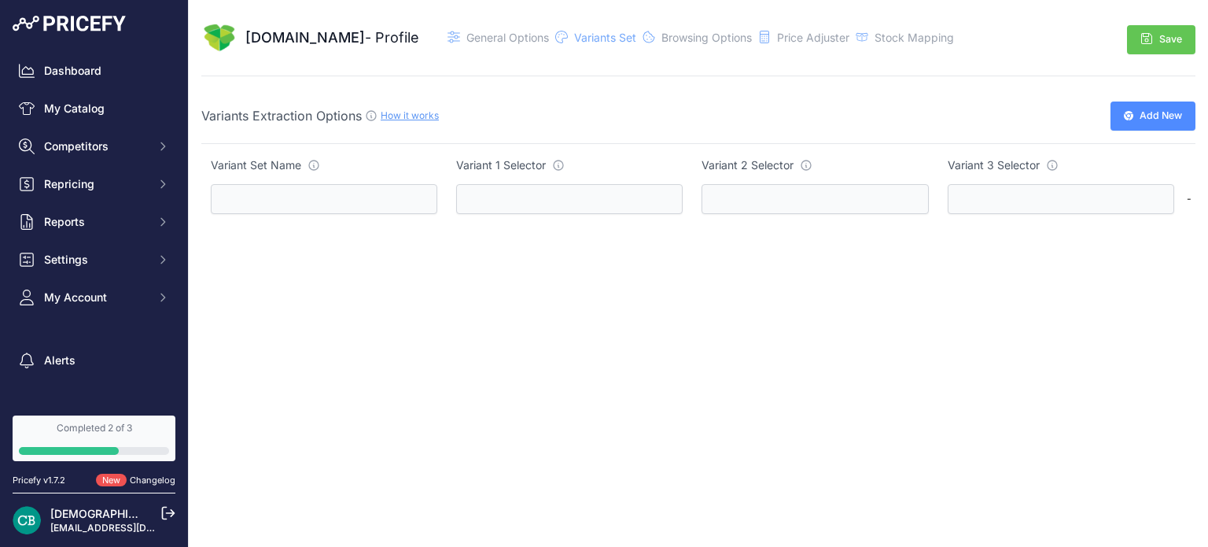
click at [1167, 109] on span "Add New" at bounding box center [1161, 116] width 42 height 15
click at [404, 111] on link "How it works" at bounding box center [410, 115] width 58 height 12
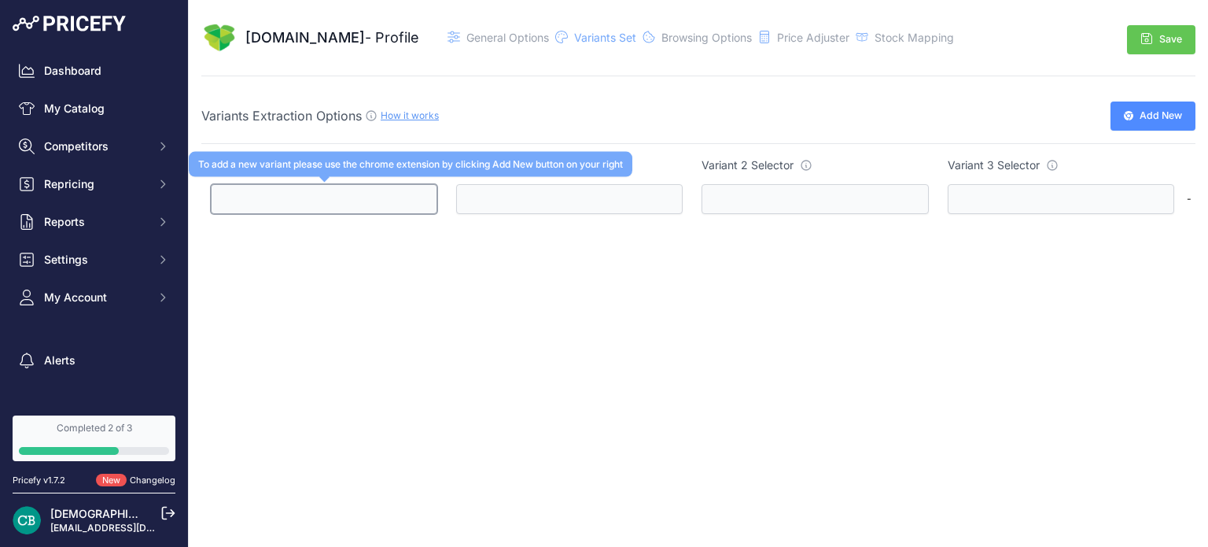
click at [312, 205] on input "text" at bounding box center [324, 199] width 227 height 30
click at [322, 201] on input "text" at bounding box center [324, 199] width 227 height 30
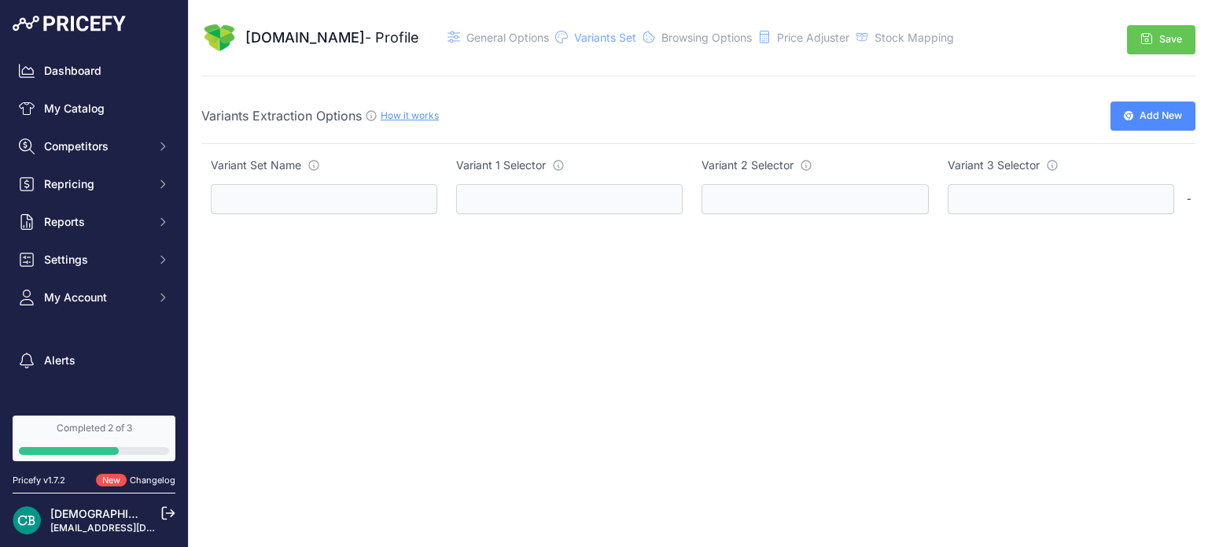
click at [1160, 117] on span "Add New" at bounding box center [1161, 116] width 42 height 15
click at [588, 37] on span "Variants Set" at bounding box center [605, 37] width 62 height 13
click at [777, 36] on span "Price Adjuster" at bounding box center [813, 37] width 72 height 13
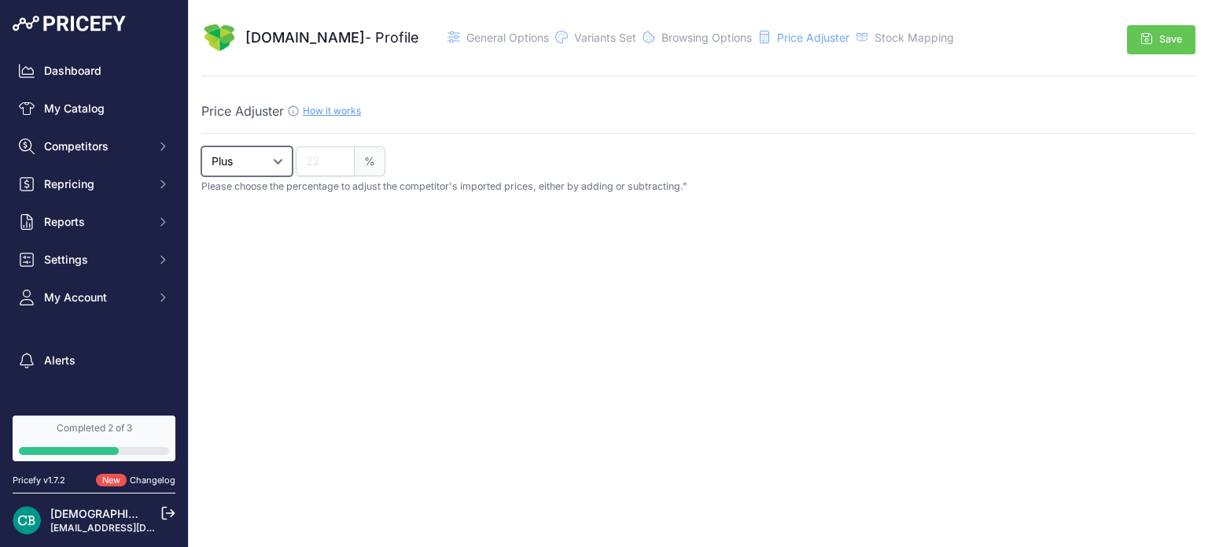
click at [272, 172] on select "Plus Minus" at bounding box center [246, 161] width 91 height 30
click at [574, 42] on span "Variants Set" at bounding box center [605, 37] width 62 height 13
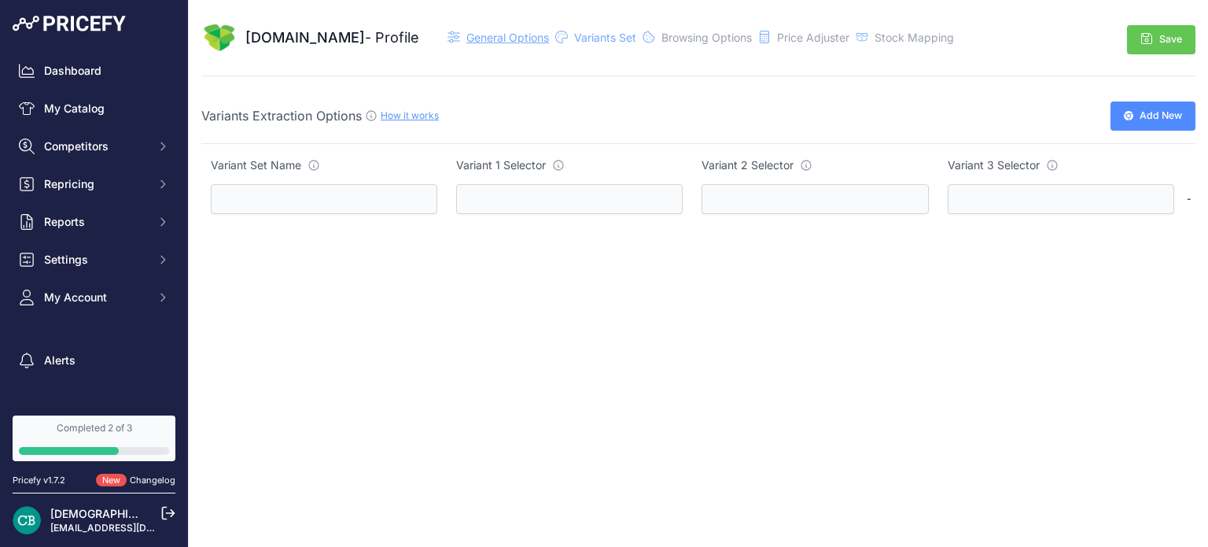
click at [469, 40] on span "General Options" at bounding box center [507, 37] width 83 height 13
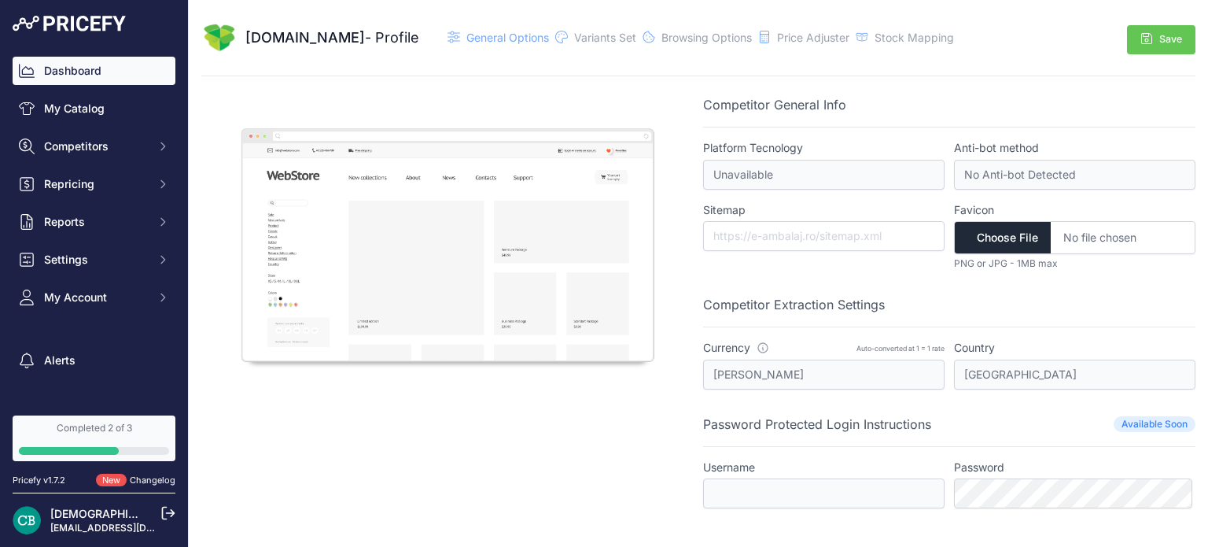
click at [90, 68] on link "Dashboard" at bounding box center [94, 71] width 163 height 28
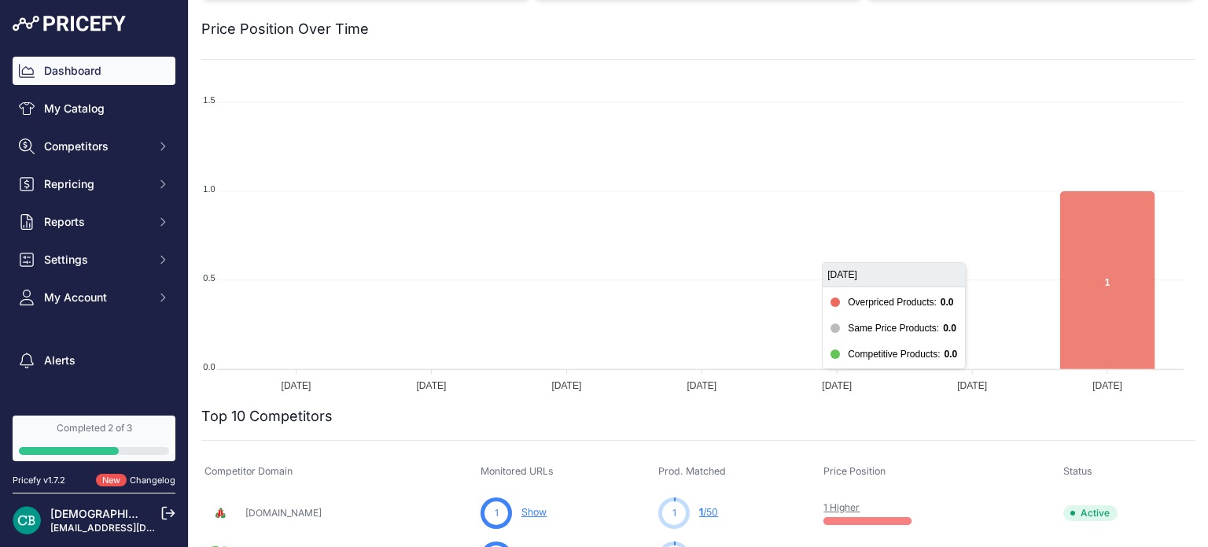
scroll to position [236, 0]
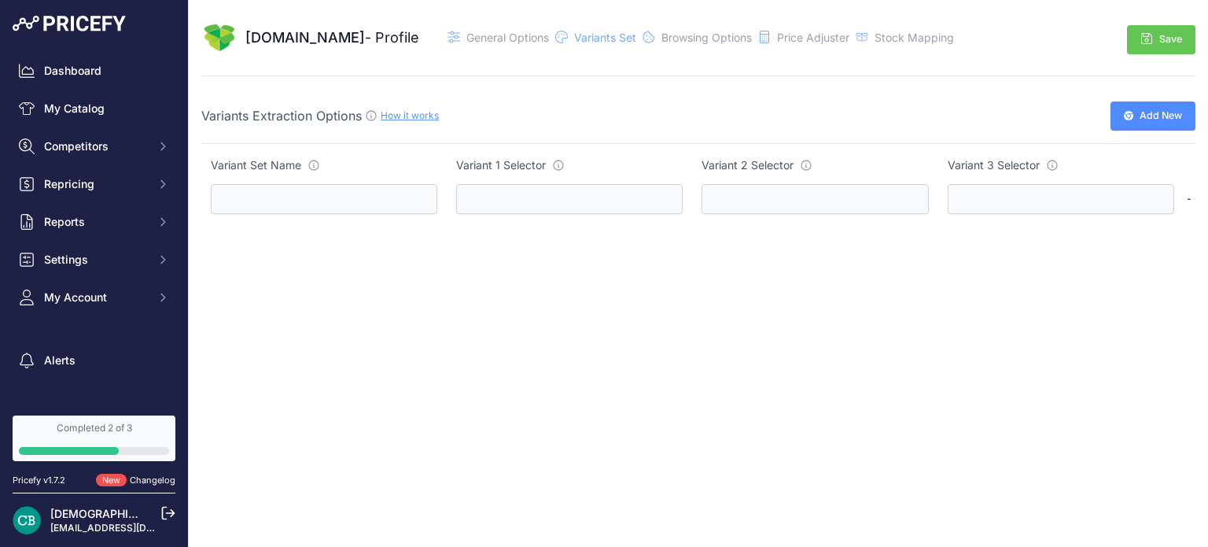
click at [1151, 112] on span "Add New" at bounding box center [1161, 116] width 42 height 15
click at [399, 118] on link "How it works" at bounding box center [410, 115] width 58 height 12
click at [82, 109] on link "My Catalog" at bounding box center [94, 108] width 163 height 28
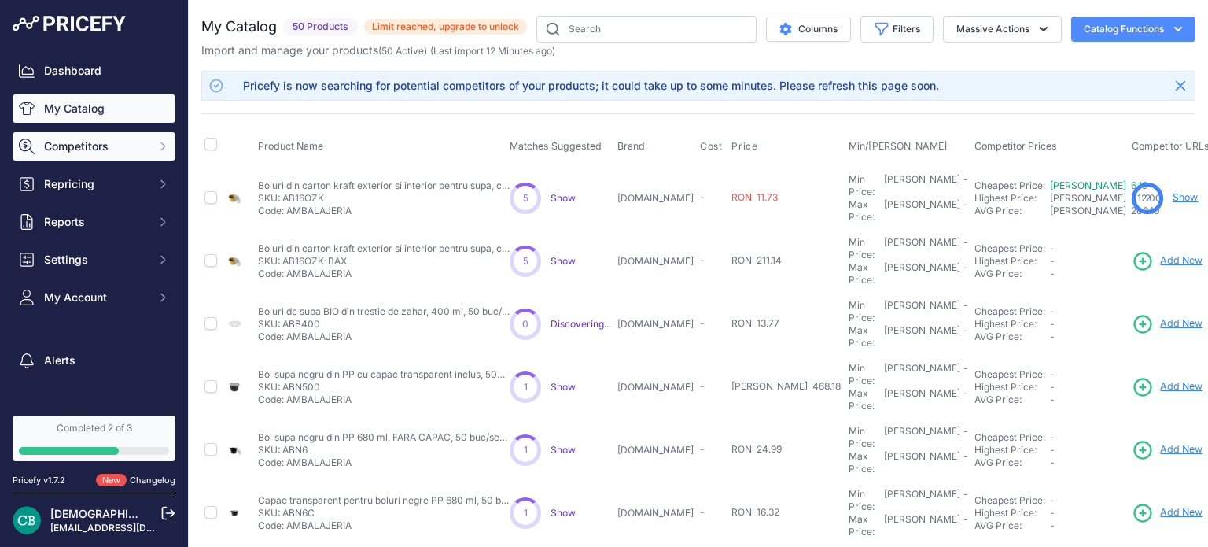
click at [101, 143] on span "Competitors" at bounding box center [95, 146] width 103 height 16
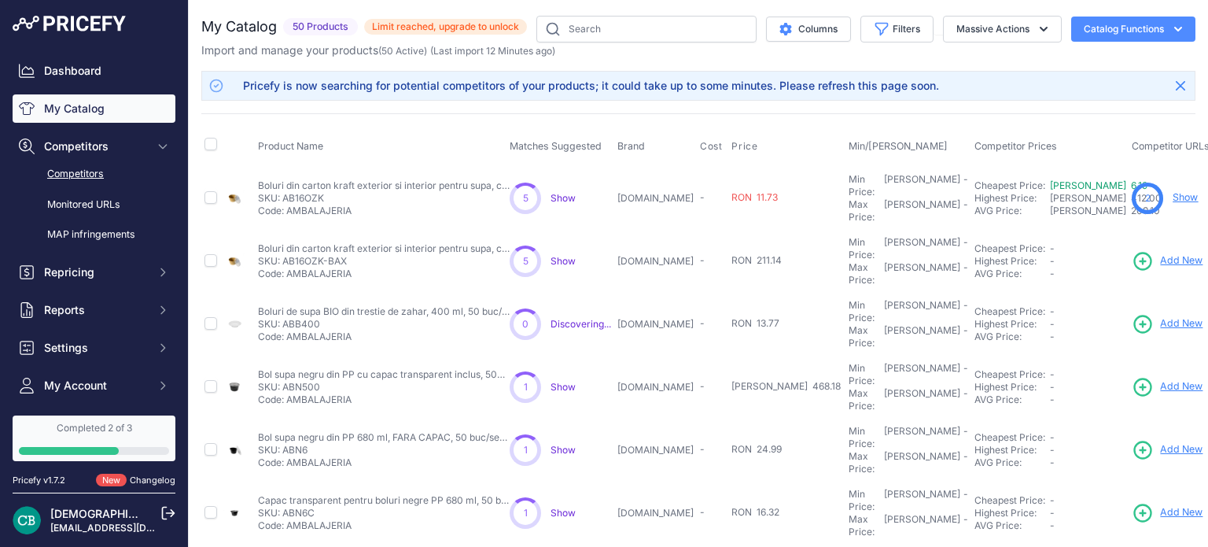
click at [69, 181] on link "Competitors" at bounding box center [94, 174] width 163 height 28
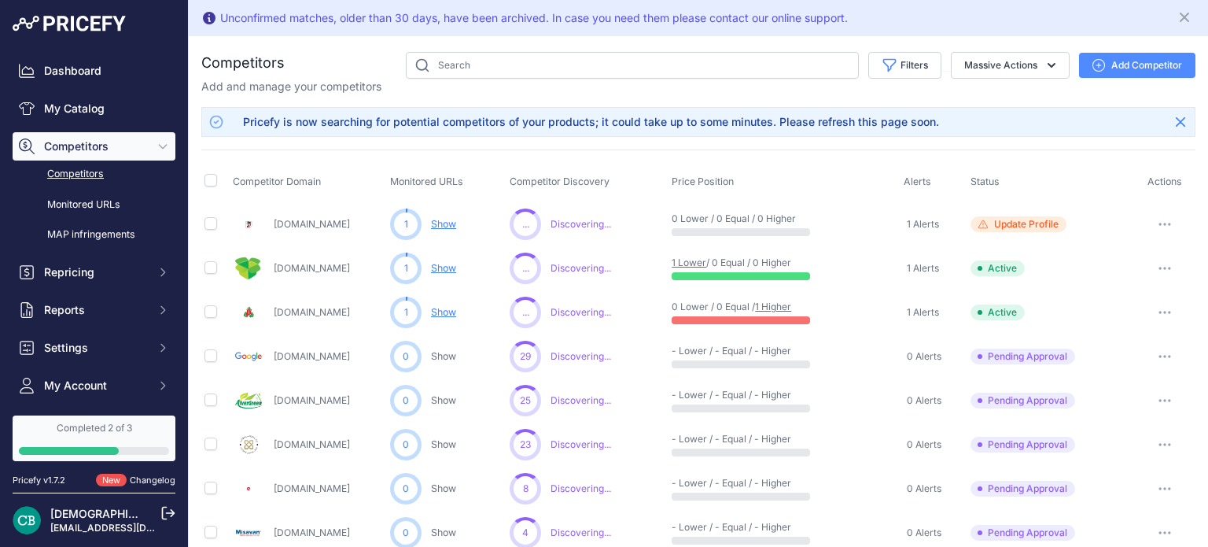
click at [1159, 355] on icon "button" at bounding box center [1165, 356] width 13 height 3
click at [1125, 446] on button "Exclude Competitor" at bounding box center [1128, 439] width 129 height 25
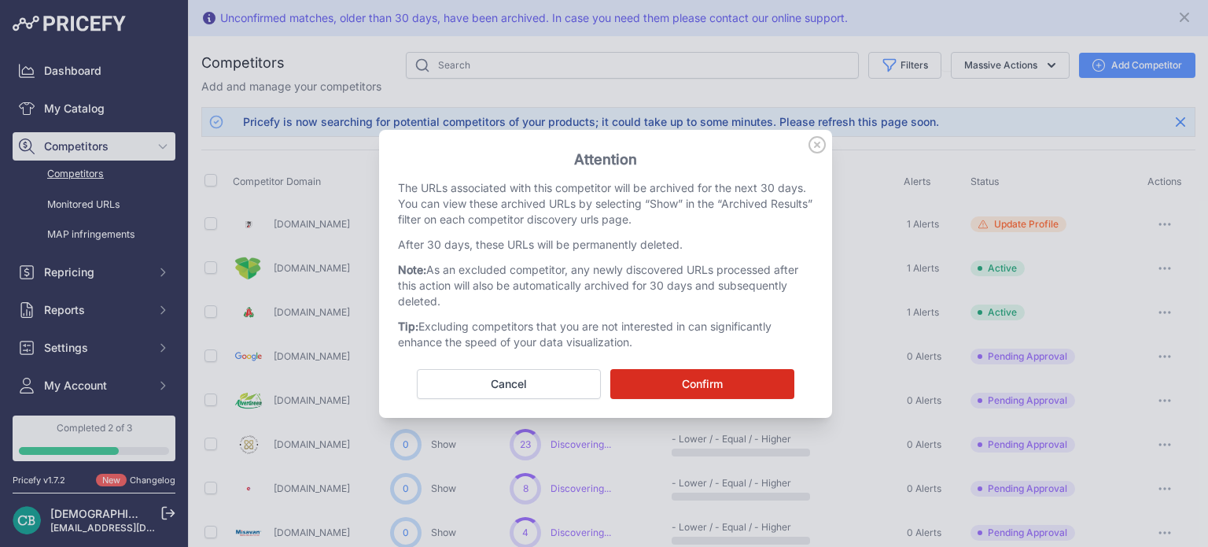
click at [733, 385] on button "Confirm" at bounding box center [702, 384] width 184 height 30
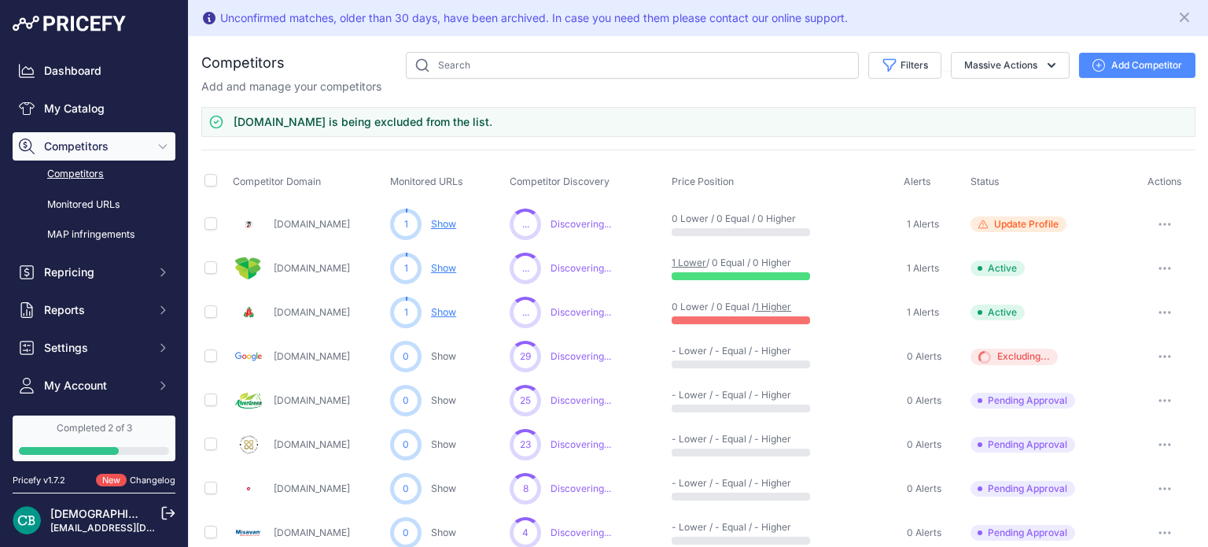
click at [1159, 399] on icon "button" at bounding box center [1165, 400] width 13 height 3
click at [1104, 488] on button "Exclude Competitor" at bounding box center [1128, 483] width 129 height 25
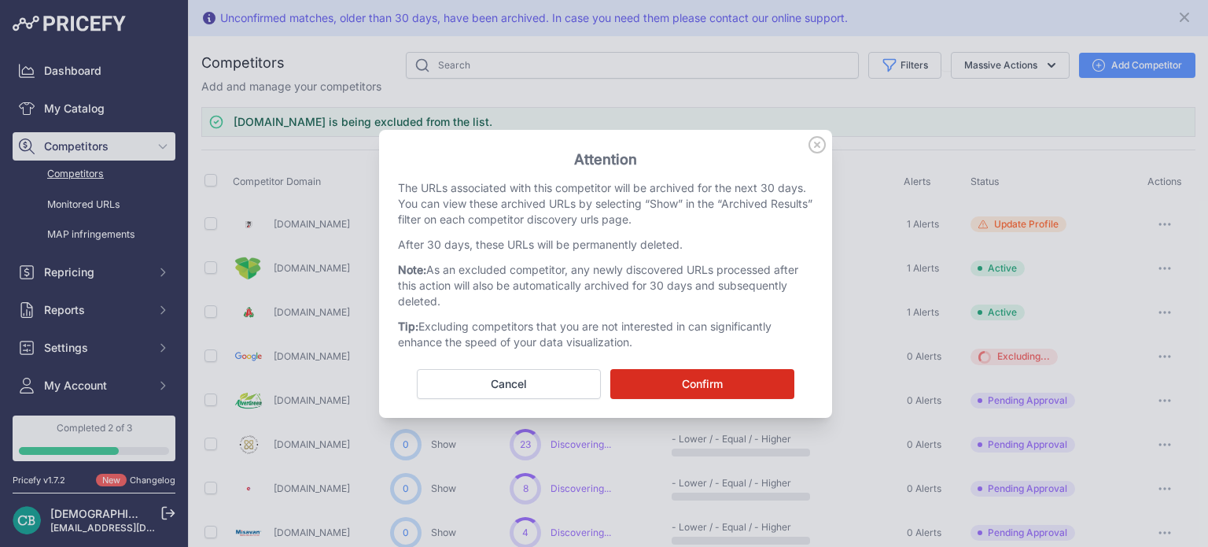
click at [725, 385] on button "Confirm" at bounding box center [702, 384] width 184 height 30
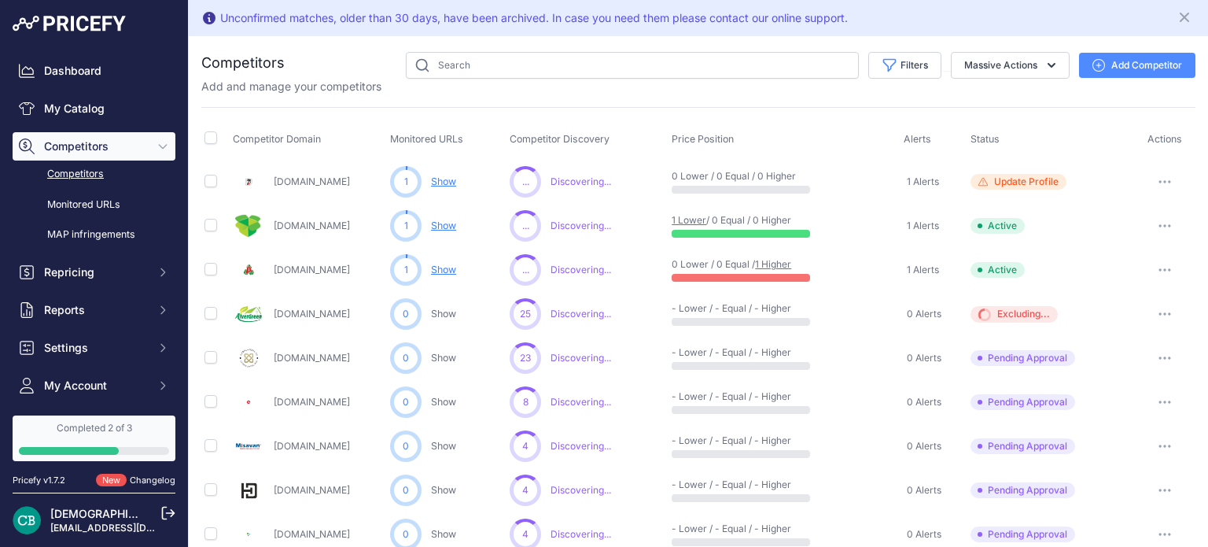
click at [1164, 401] on icon "button" at bounding box center [1165, 402] width 2 height 2
click at [1118, 483] on button "Exclude Competitor" at bounding box center [1128, 485] width 129 height 25
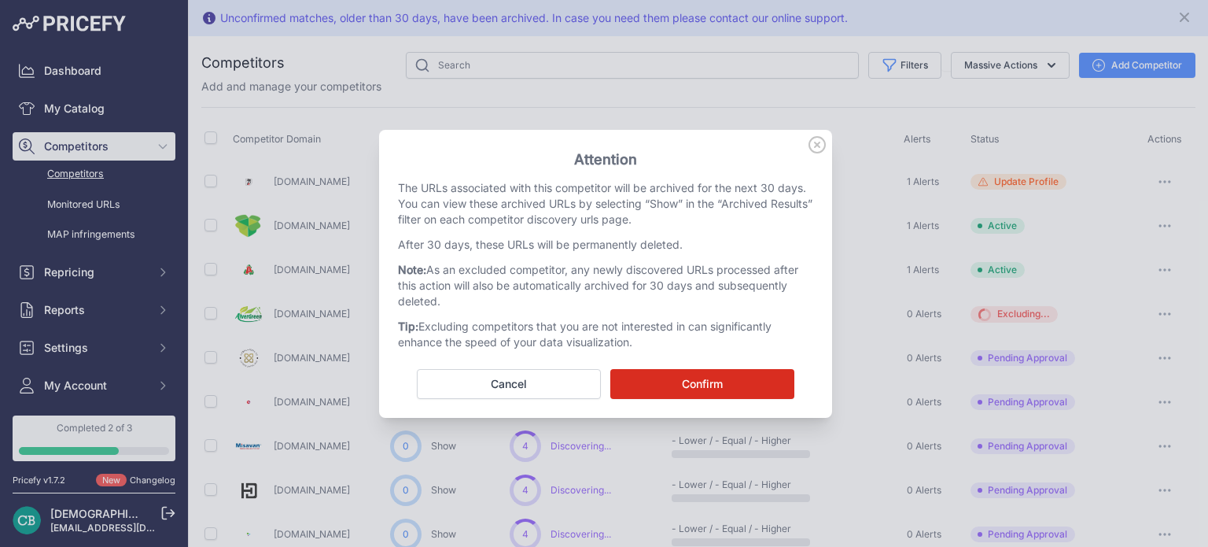
click at [748, 390] on button "Confirm" at bounding box center [702, 384] width 184 height 30
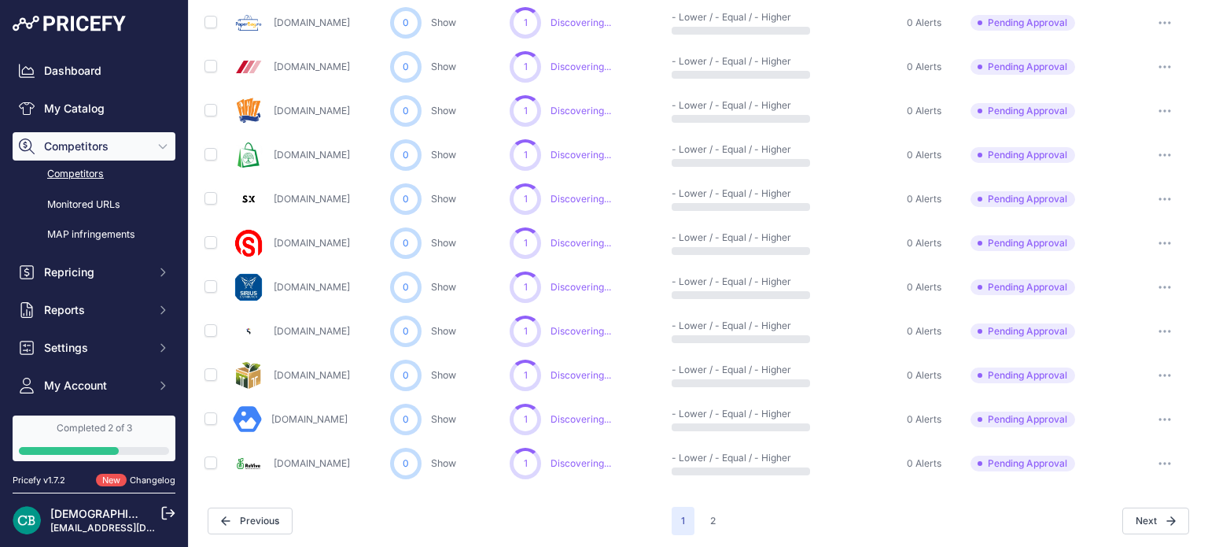
scroll to position [777, 0]
click at [1167, 517] on icon "button" at bounding box center [1171, 519] width 8 height 8
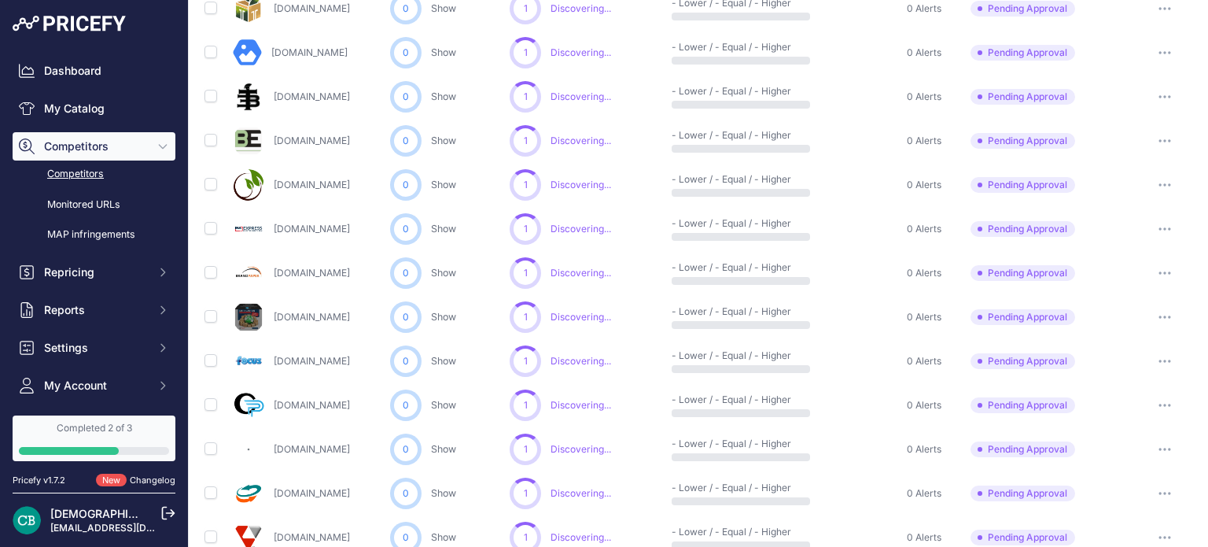
scroll to position [379, 0]
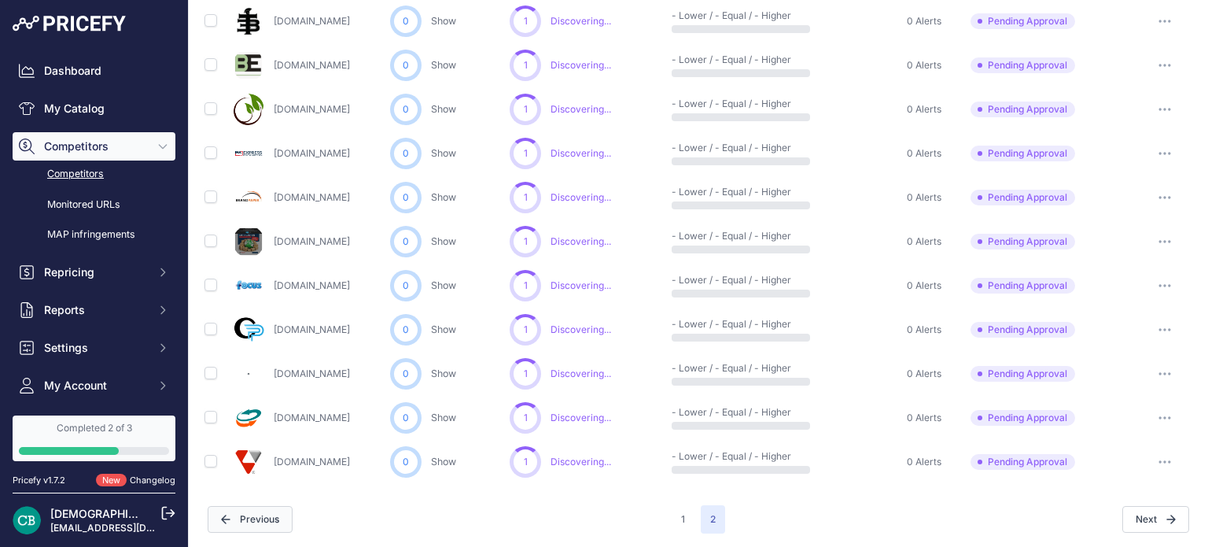
click at [246, 525] on button "Previous" at bounding box center [250, 519] width 85 height 27
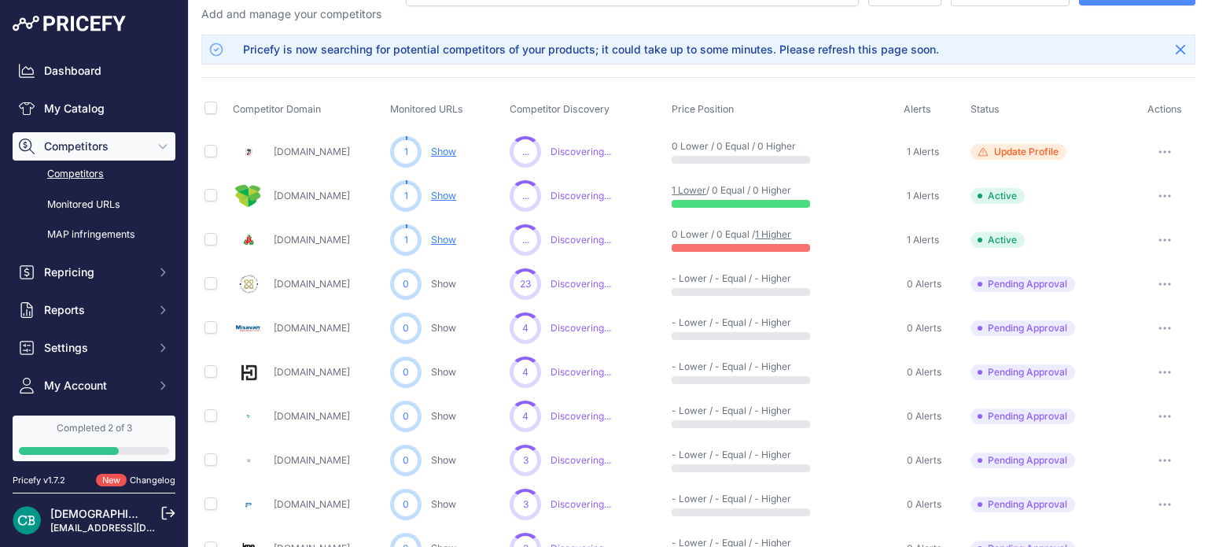
scroll to position [79, 0]
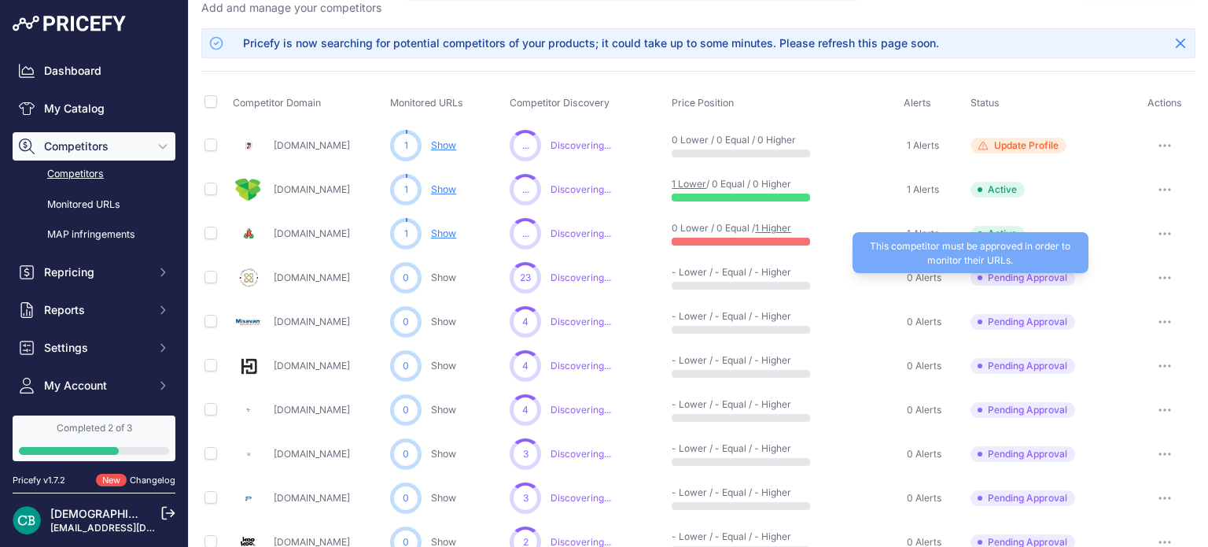
click at [1026, 279] on span "Pending Approval" at bounding box center [1023, 278] width 105 height 16
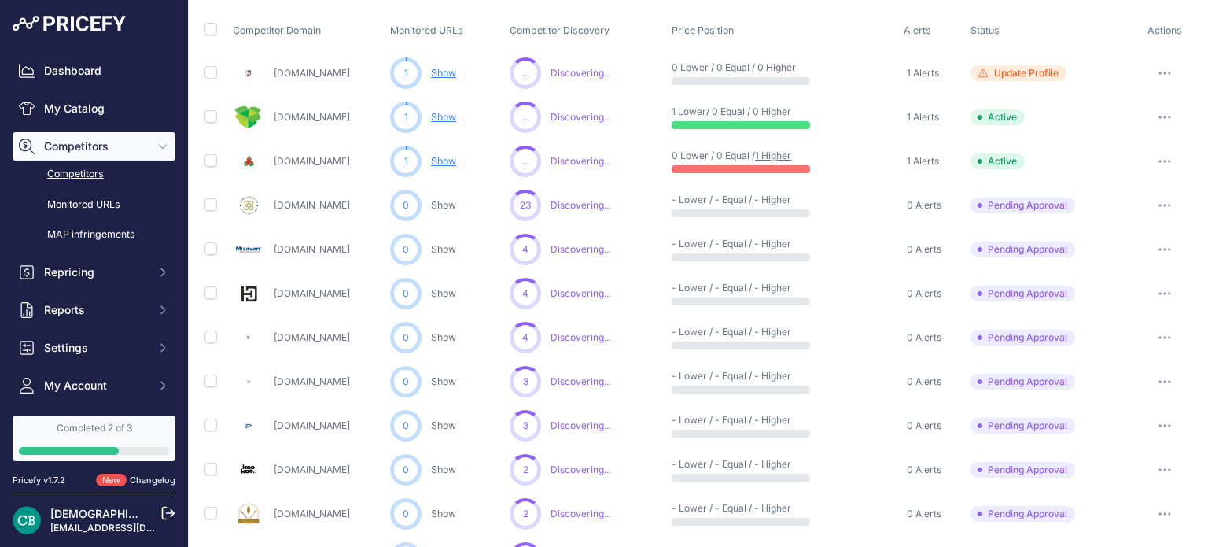
scroll to position [157, 0]
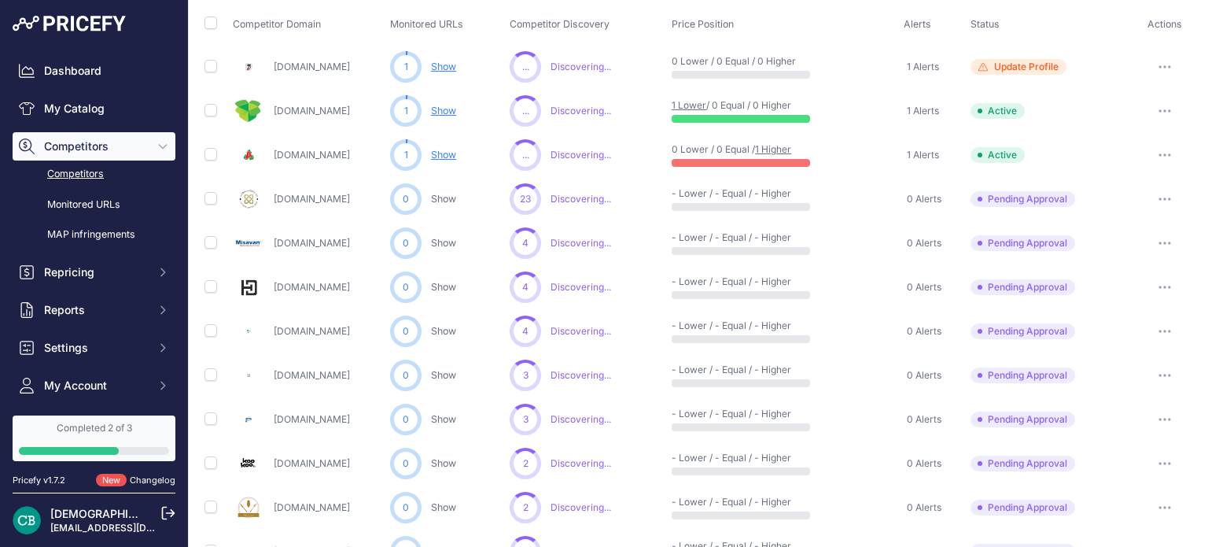
click at [1161, 194] on button "button" at bounding box center [1164, 199] width 31 height 22
click at [1122, 289] on button "Exclude Competitor" at bounding box center [1128, 282] width 129 height 25
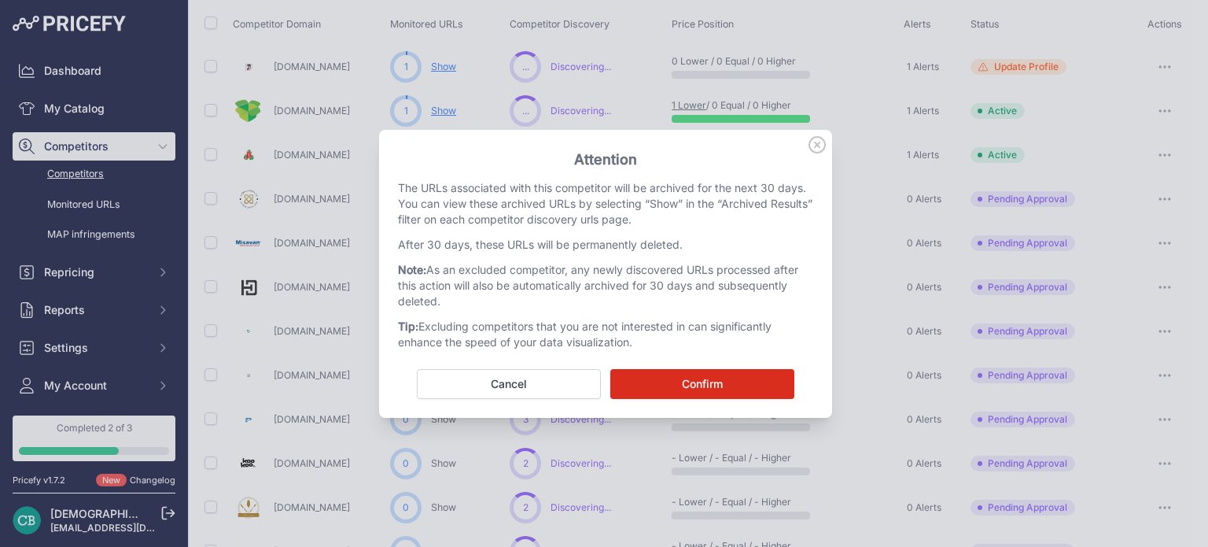
click at [732, 381] on button "Confirm" at bounding box center [702, 384] width 184 height 30
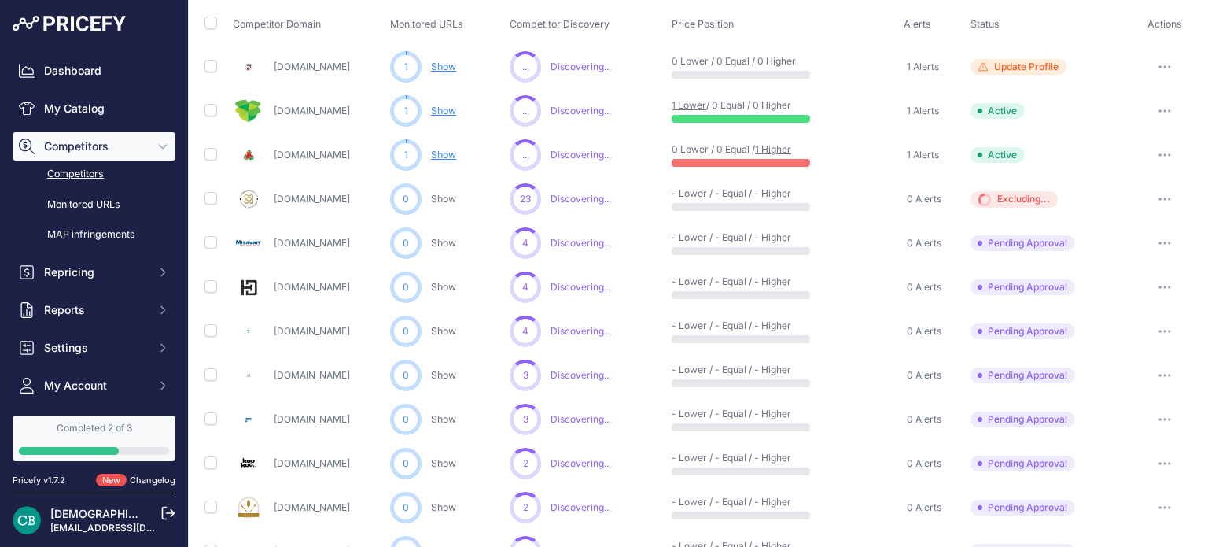
click at [1152, 234] on button "button" at bounding box center [1164, 243] width 31 height 22
click at [1117, 301] on button "Approve Competitor" at bounding box center [1128, 301] width 129 height 25
click at [1152, 279] on button "button" at bounding box center [1164, 287] width 31 height 22
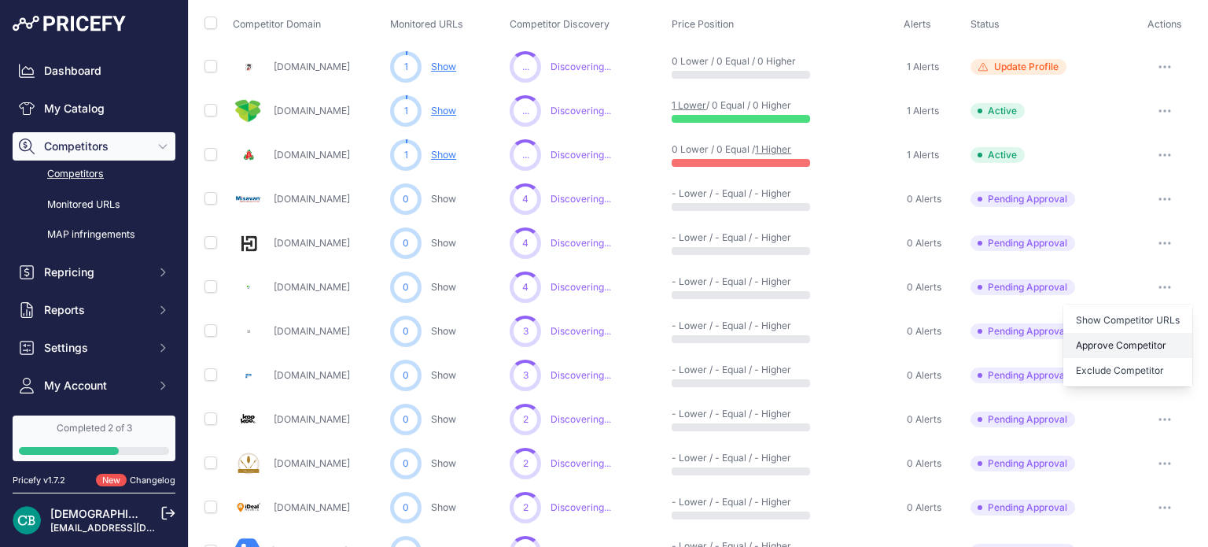
click at [1126, 345] on button "Approve Competitor" at bounding box center [1128, 345] width 129 height 25
click at [1154, 326] on button "button" at bounding box center [1164, 331] width 31 height 22
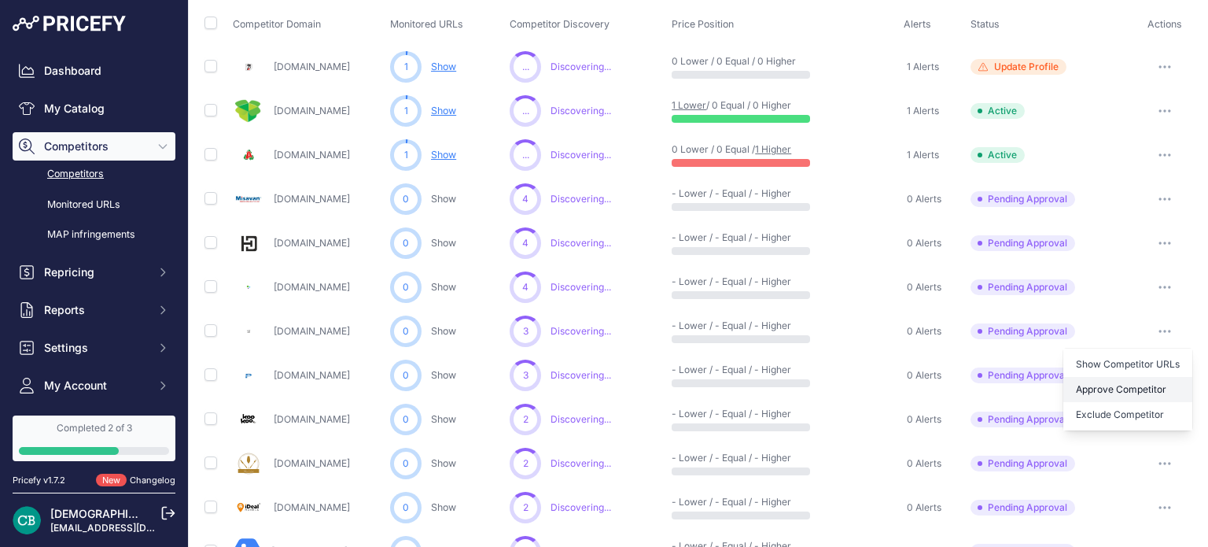
click at [1119, 381] on button "Approve Competitor" at bounding box center [1128, 389] width 129 height 25
click at [1149, 378] on button "button" at bounding box center [1164, 375] width 31 height 22
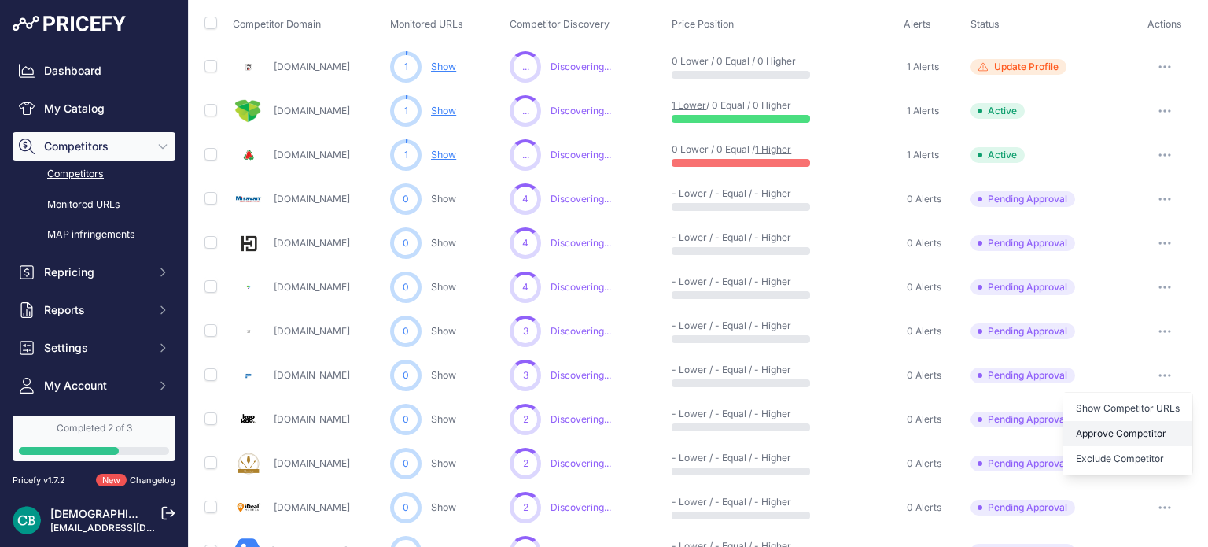
click at [1133, 432] on button "Approve Competitor" at bounding box center [1128, 433] width 129 height 25
click at [1150, 503] on button "button" at bounding box center [1164, 507] width 31 height 22
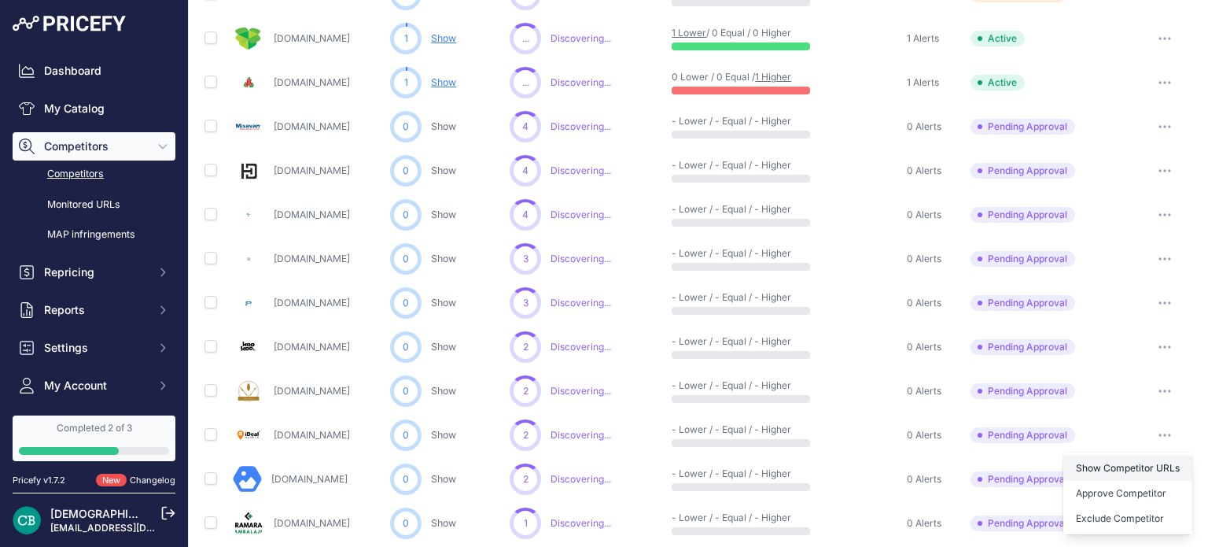
scroll to position [236, 0]
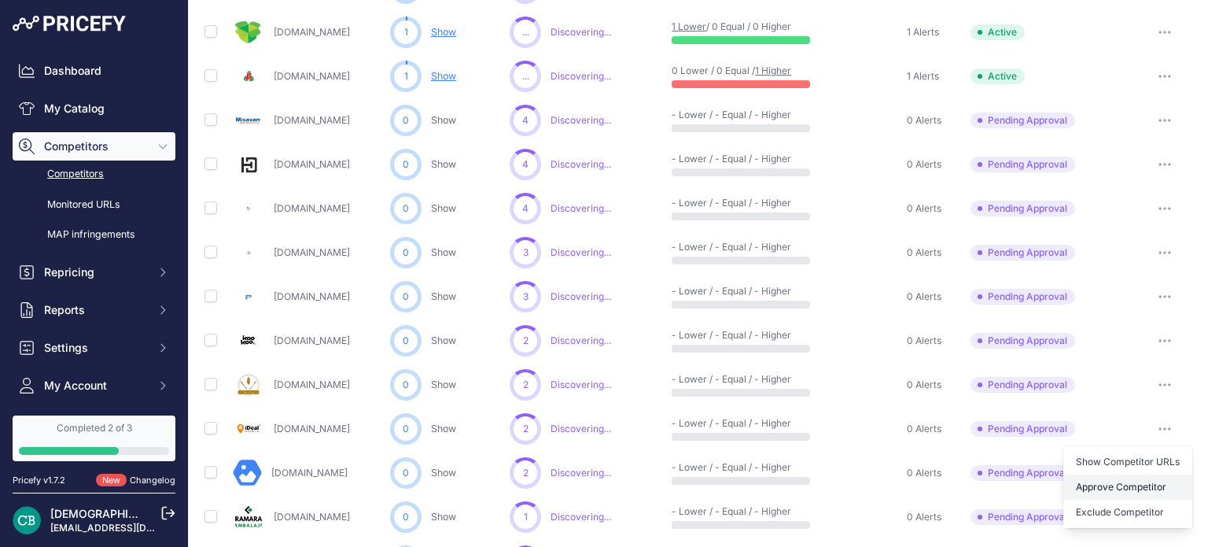
click at [1118, 479] on button "Approve Competitor" at bounding box center [1128, 486] width 129 height 25
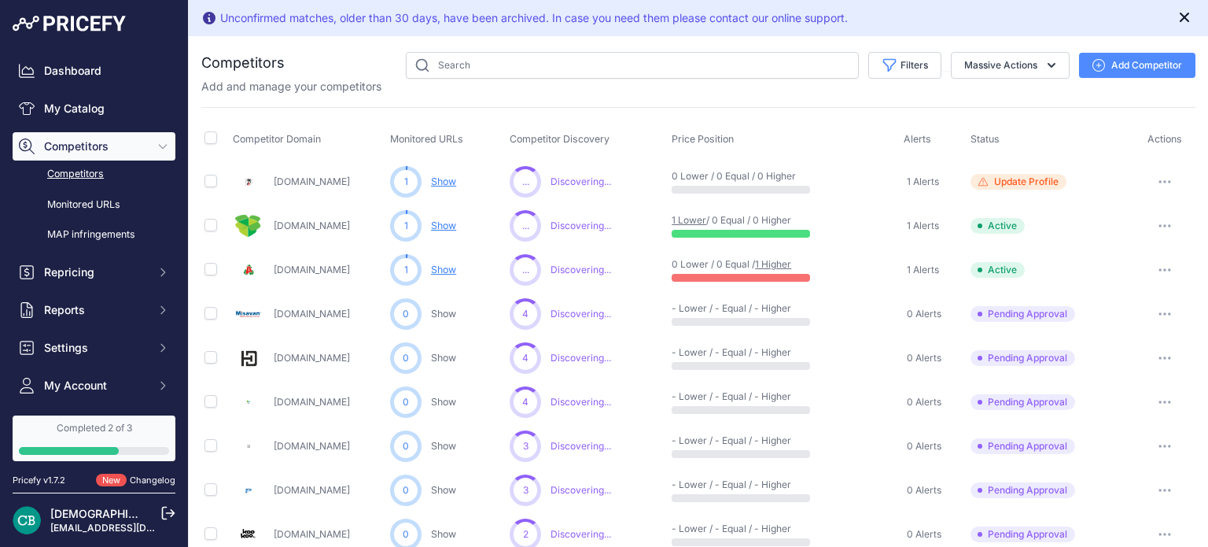
click at [1177, 17] on icon "Close" at bounding box center [1185, 17] width 16 height 16
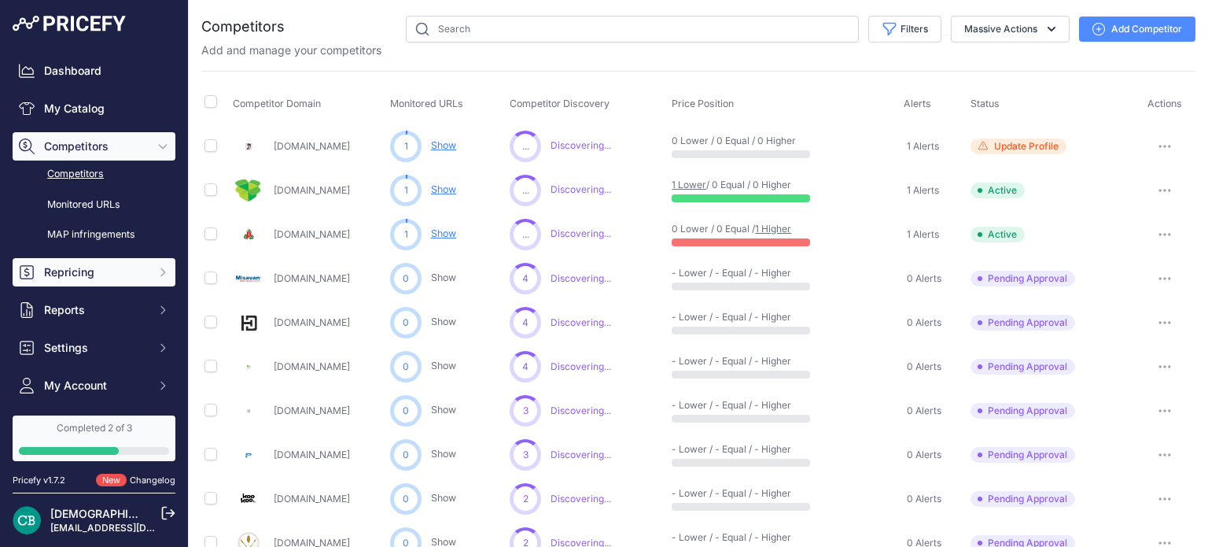
click at [75, 276] on span "Repricing" at bounding box center [95, 272] width 103 height 16
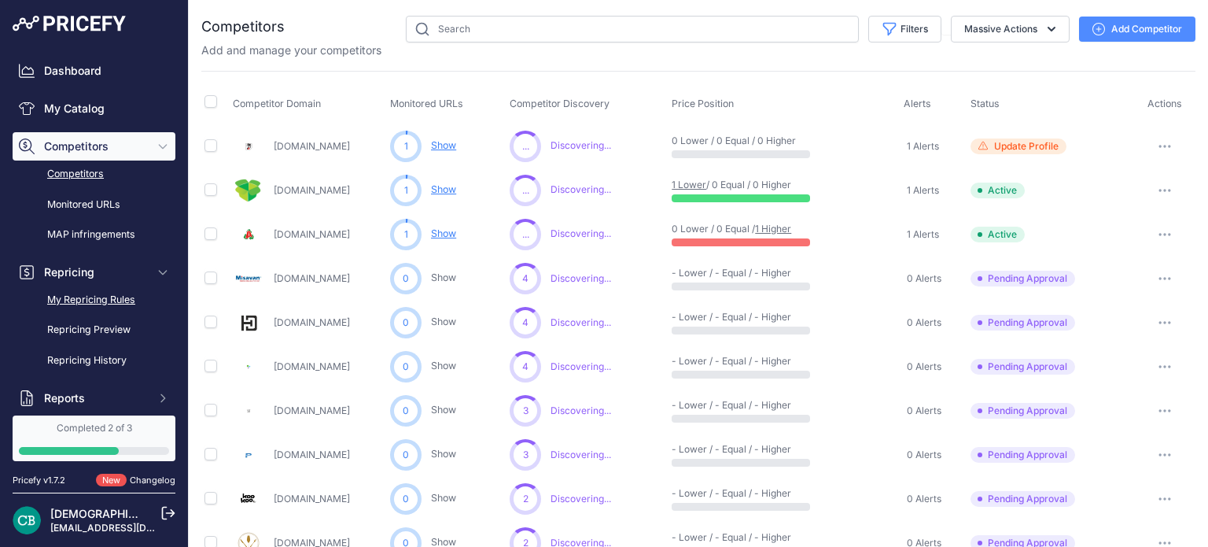
click at [82, 297] on link "My Repricing Rules" at bounding box center [94, 300] width 163 height 28
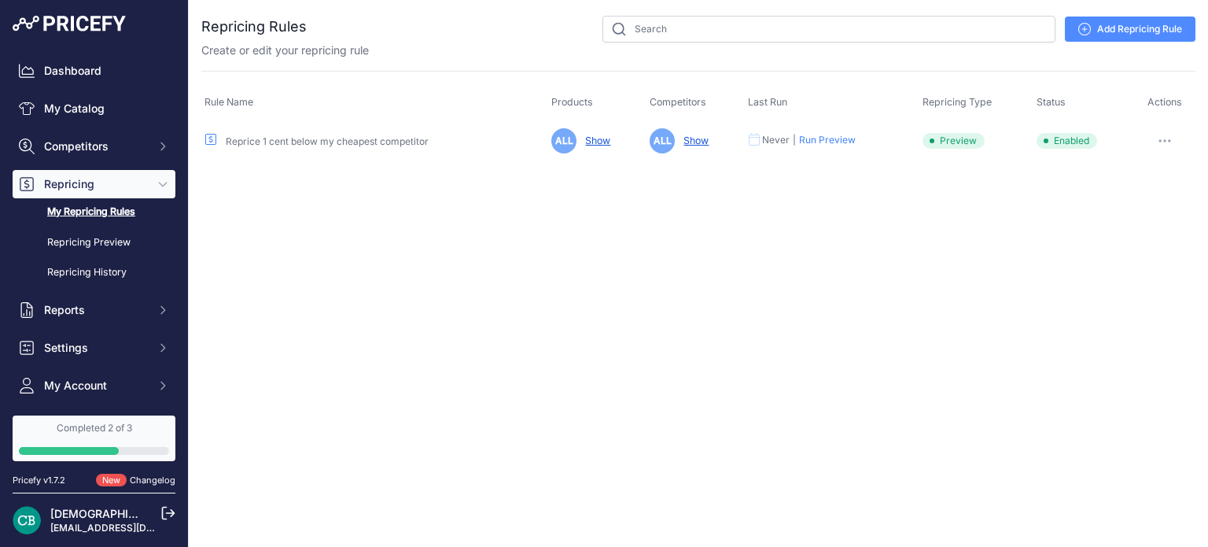
click at [1161, 142] on button "button" at bounding box center [1164, 141] width 31 height 22
click at [1136, 223] on button "Reprice Now" at bounding box center [1142, 224] width 101 height 25
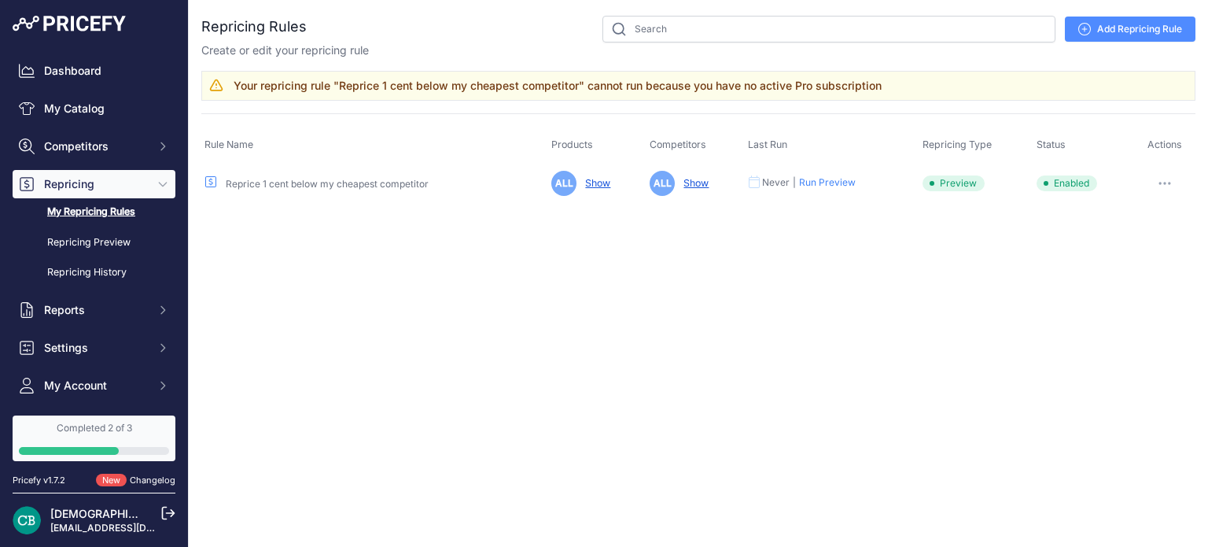
click at [1135, 29] on link "Add Repricing Rule" at bounding box center [1130, 29] width 131 height 25
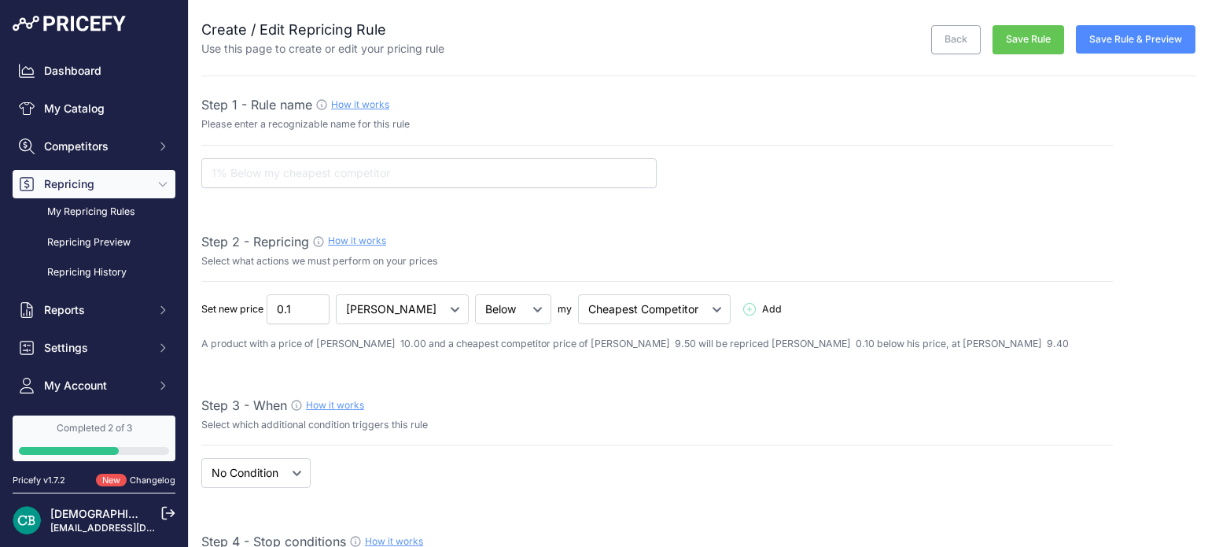
select select "7"
click at [333, 172] on input "text" at bounding box center [428, 173] width 455 height 30
type input "p"
type input "PRICE PER PIECE"
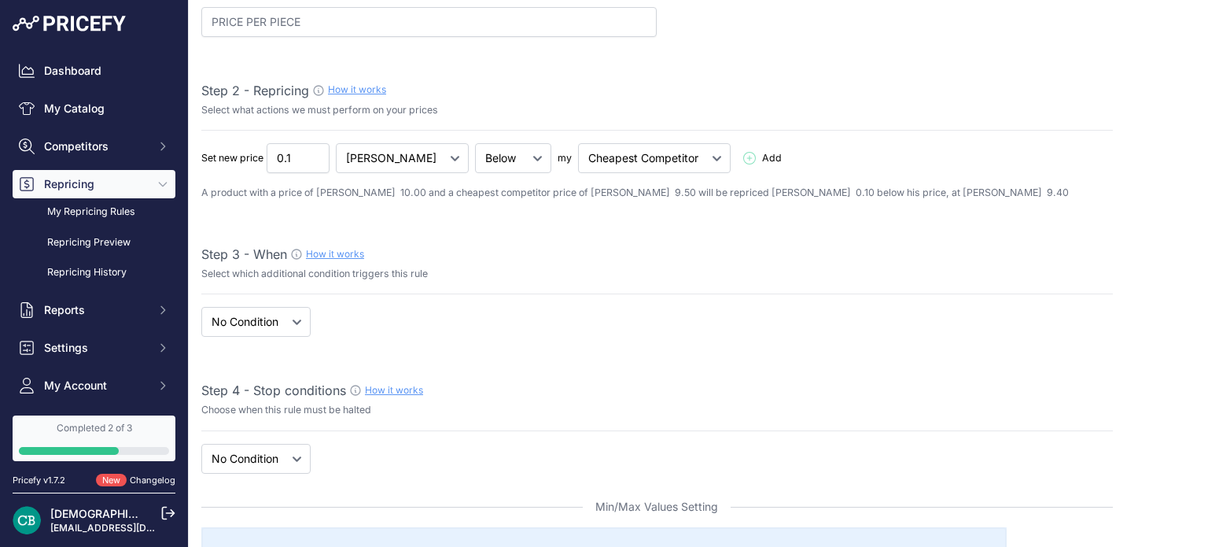
scroll to position [157, 0]
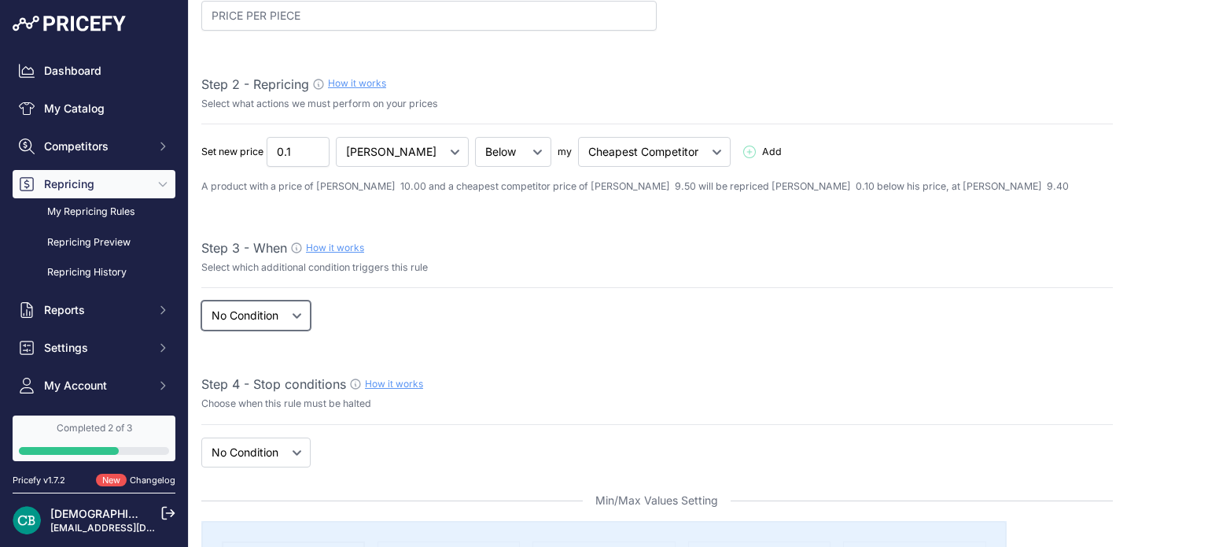
click at [307, 319] on select "When No Condition" at bounding box center [255, 316] width 109 height 30
click at [201, 301] on select "When No Condition" at bounding box center [255, 316] width 109 height 30
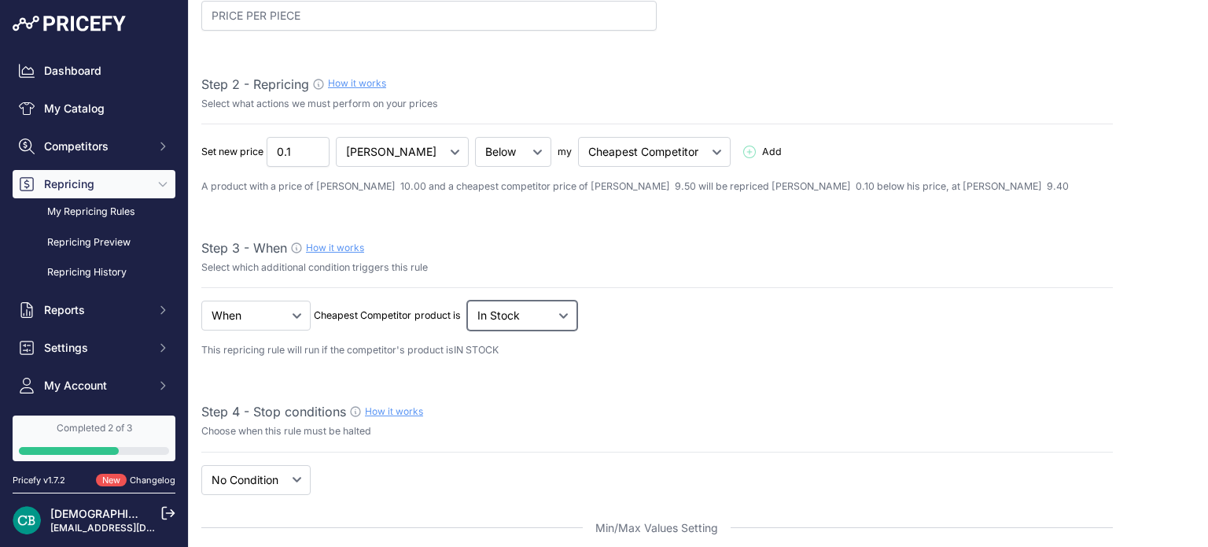
click at [525, 167] on select "Out Of Stock In Stock" at bounding box center [513, 152] width 76 height 30
click at [282, 315] on select "When No Condition" at bounding box center [255, 316] width 109 height 30
select select "none"
click at [201, 301] on select "When No Condition" at bounding box center [255, 316] width 109 height 30
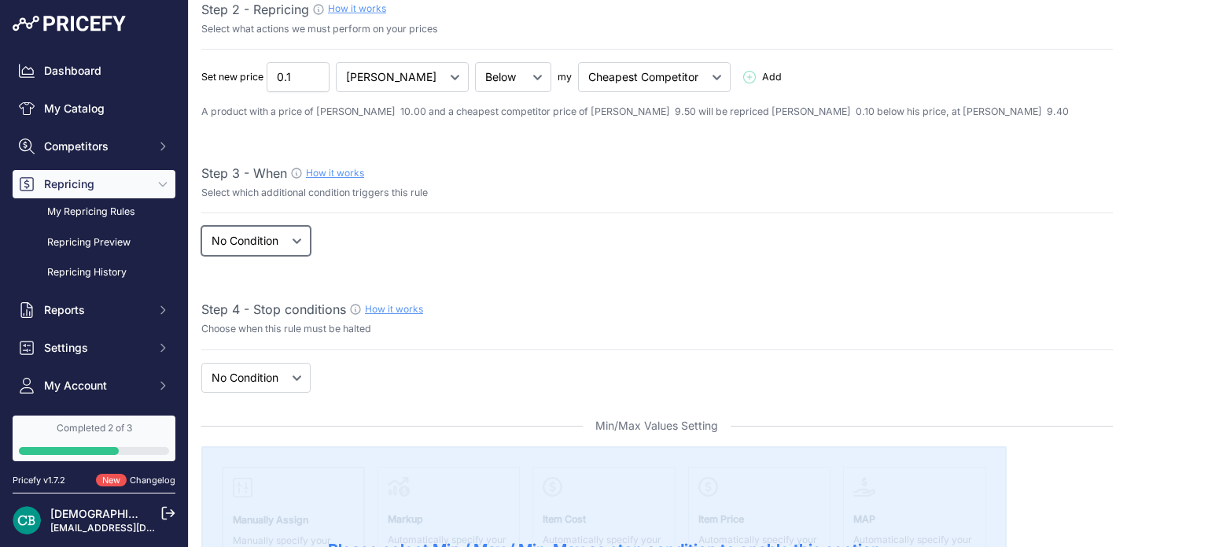
scroll to position [236, 0]
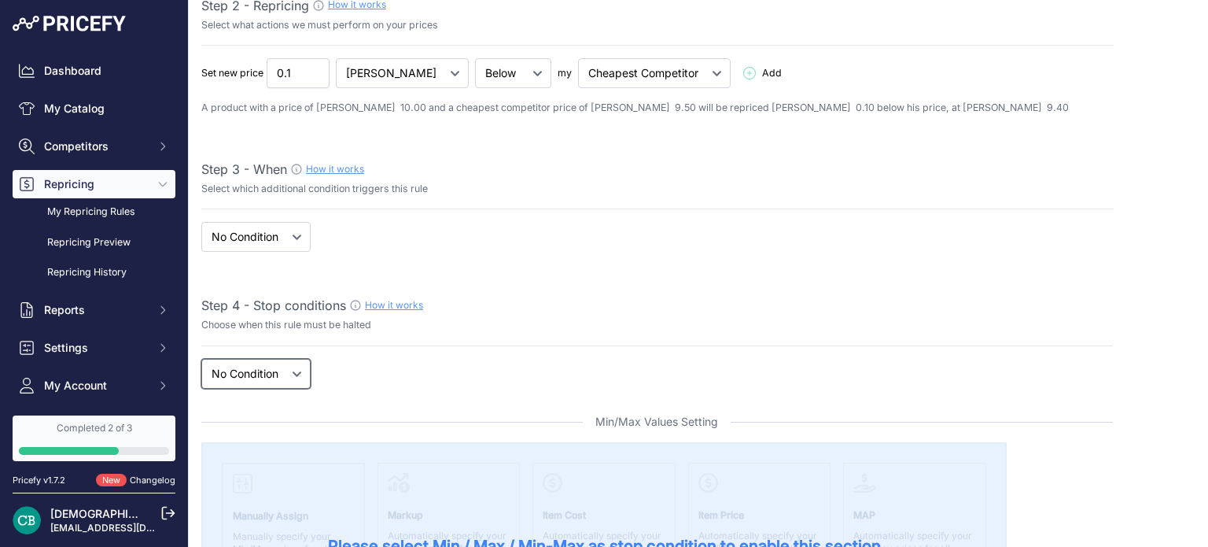
click at [295, 377] on select "New Price No Condition" at bounding box center [255, 374] width 109 height 30
click at [489, 308] on div "Step 4 - Stop conditions How it works" at bounding box center [657, 305] width 912 height 19
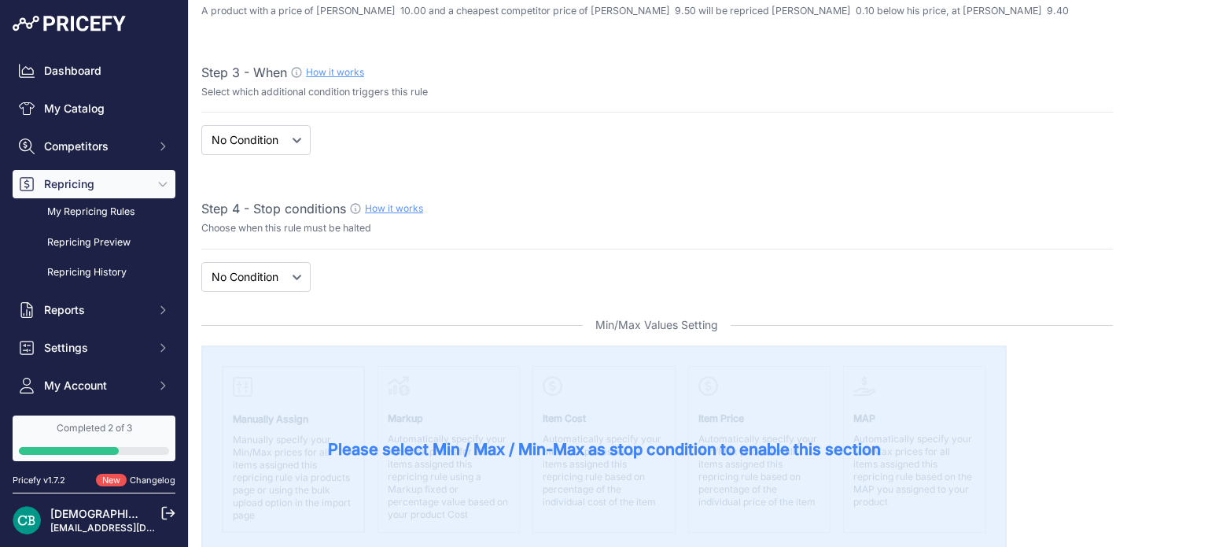
scroll to position [0, 0]
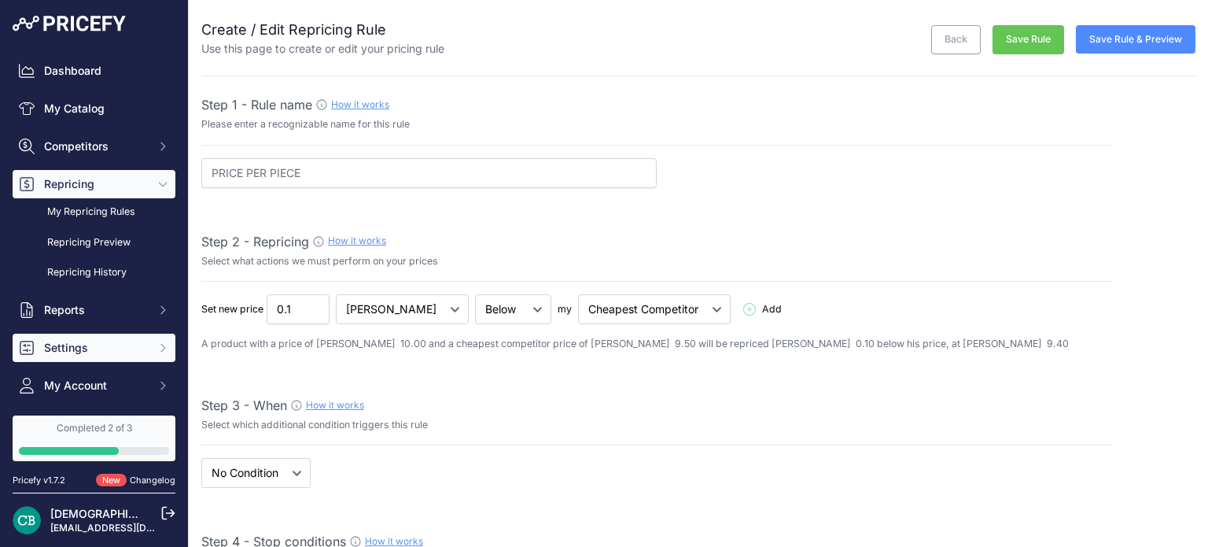
click at [68, 350] on span "Settings" at bounding box center [95, 348] width 103 height 16
click at [68, 349] on span "Settings" at bounding box center [95, 348] width 103 height 16
click at [935, 42] on link "Back" at bounding box center [956, 39] width 50 height 29
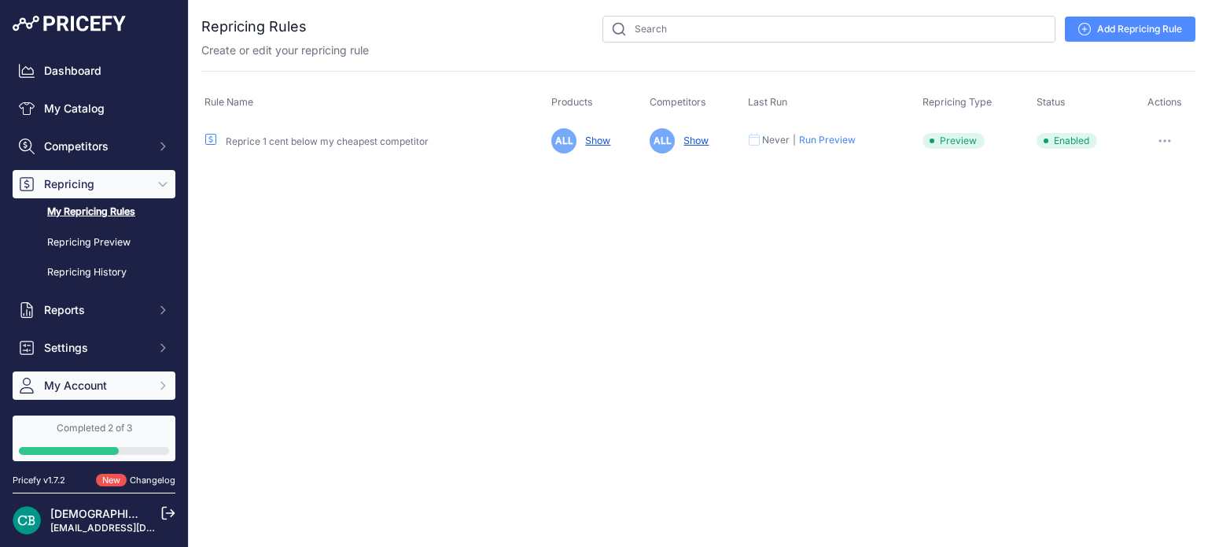
click at [68, 384] on span "My Account" at bounding box center [95, 386] width 103 height 16
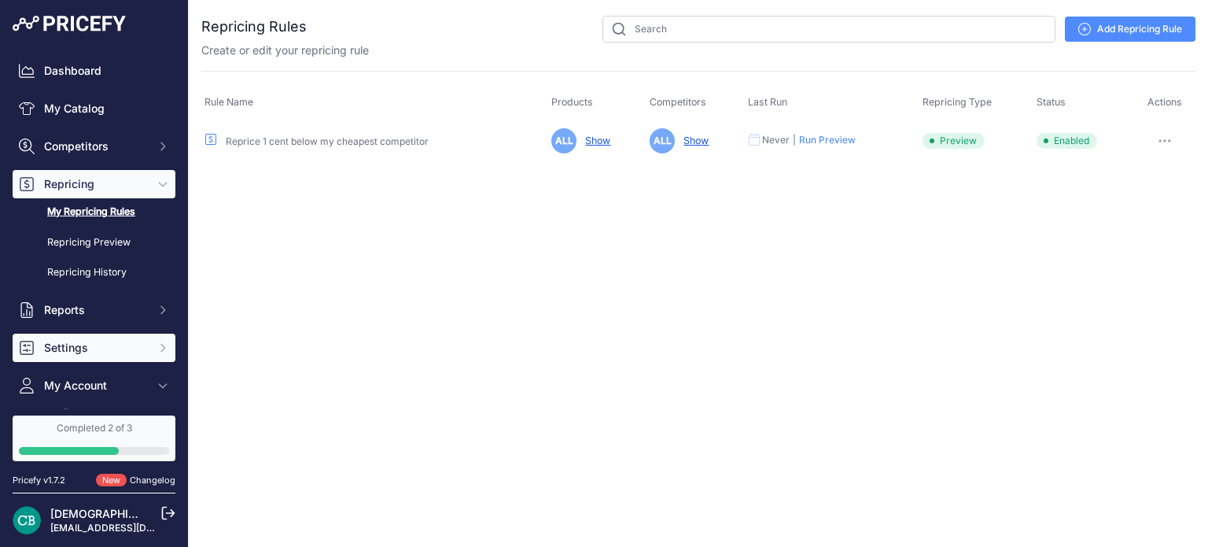
click at [66, 343] on span "Settings" at bounding box center [95, 348] width 103 height 16
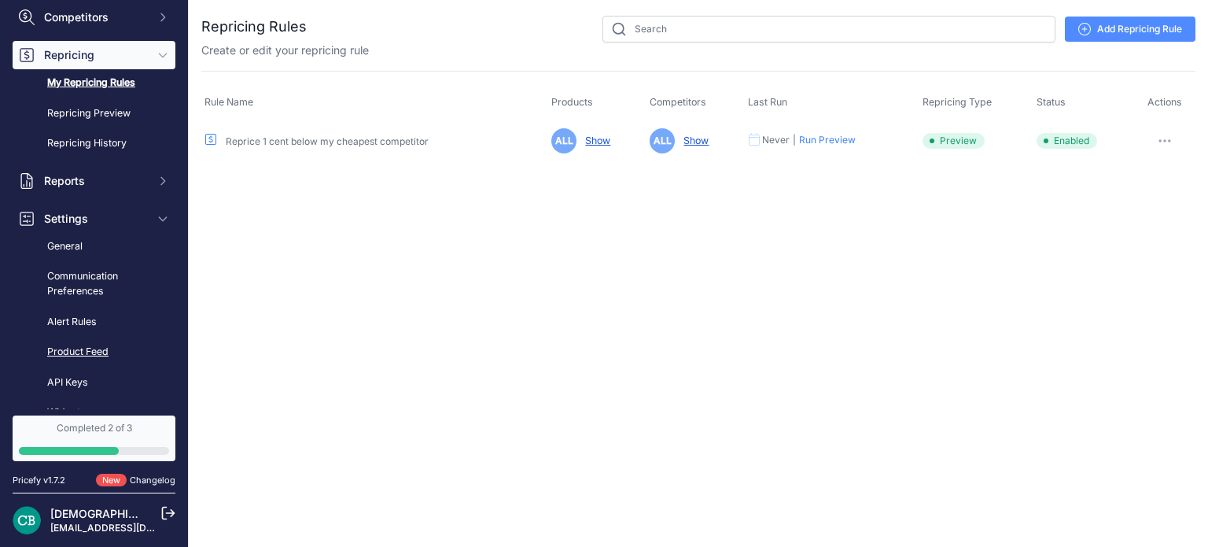
scroll to position [157, 0]
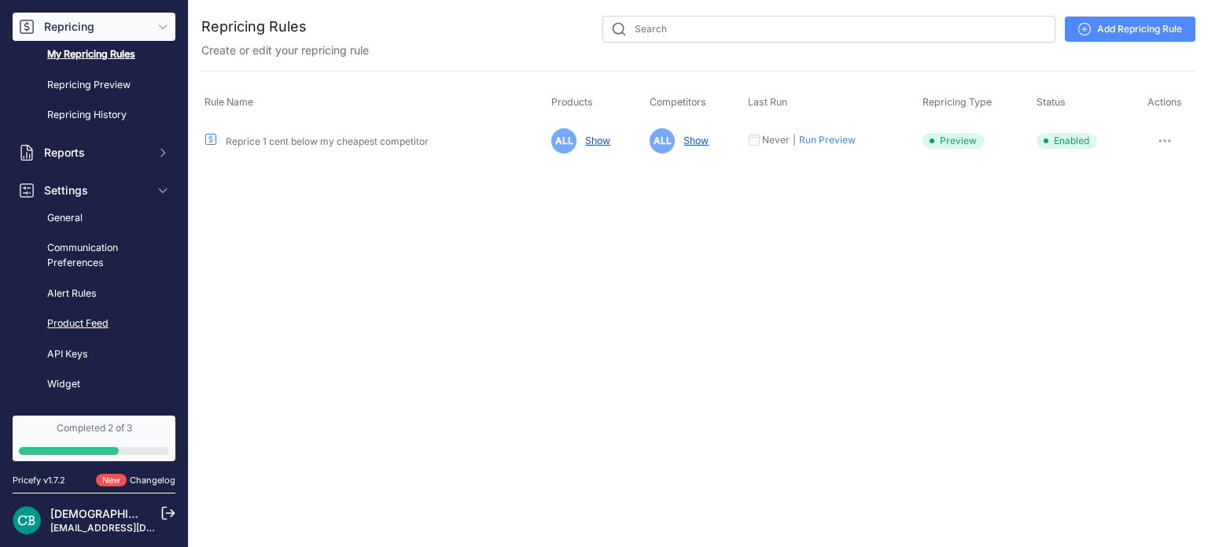
click at [90, 326] on link "Product Feed" at bounding box center [94, 324] width 163 height 28
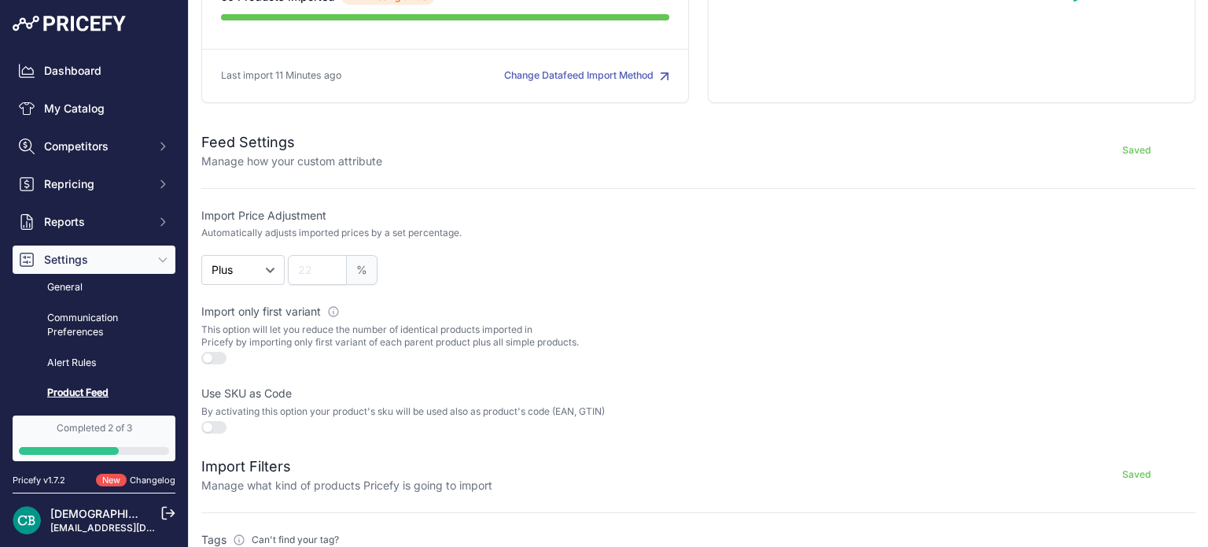
scroll to position [236, 0]
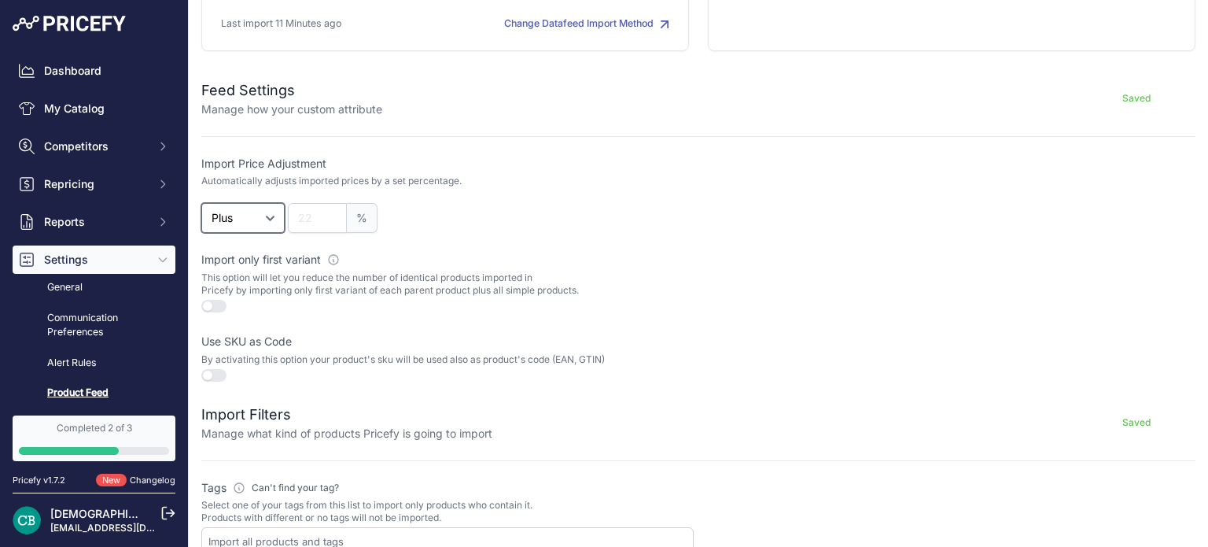
click at [275, 223] on select "Plus Minus" at bounding box center [242, 218] width 83 height 30
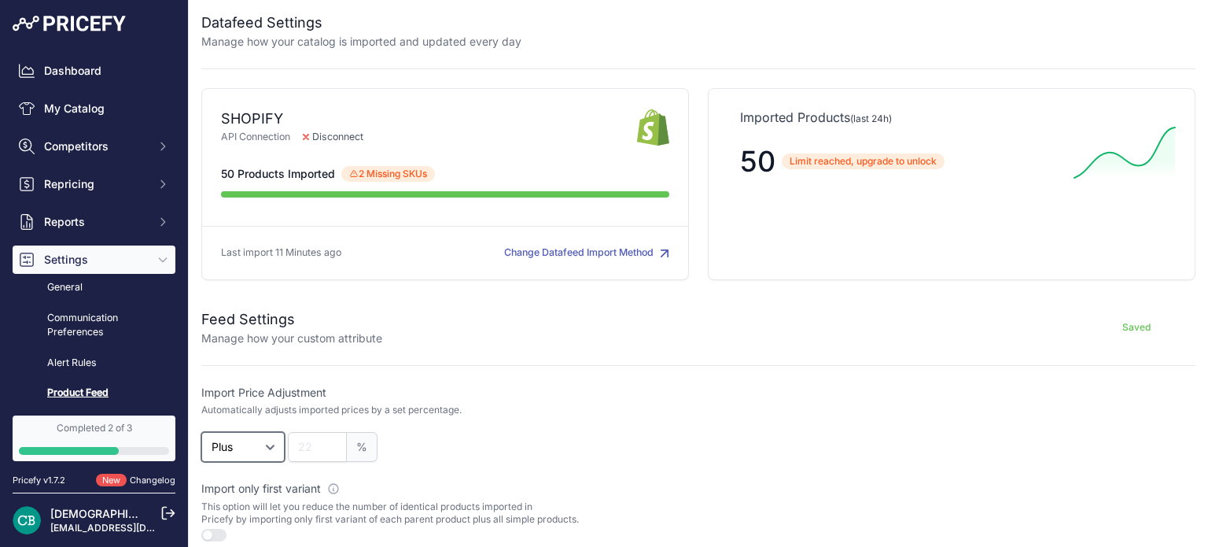
scroll to position [0, 0]
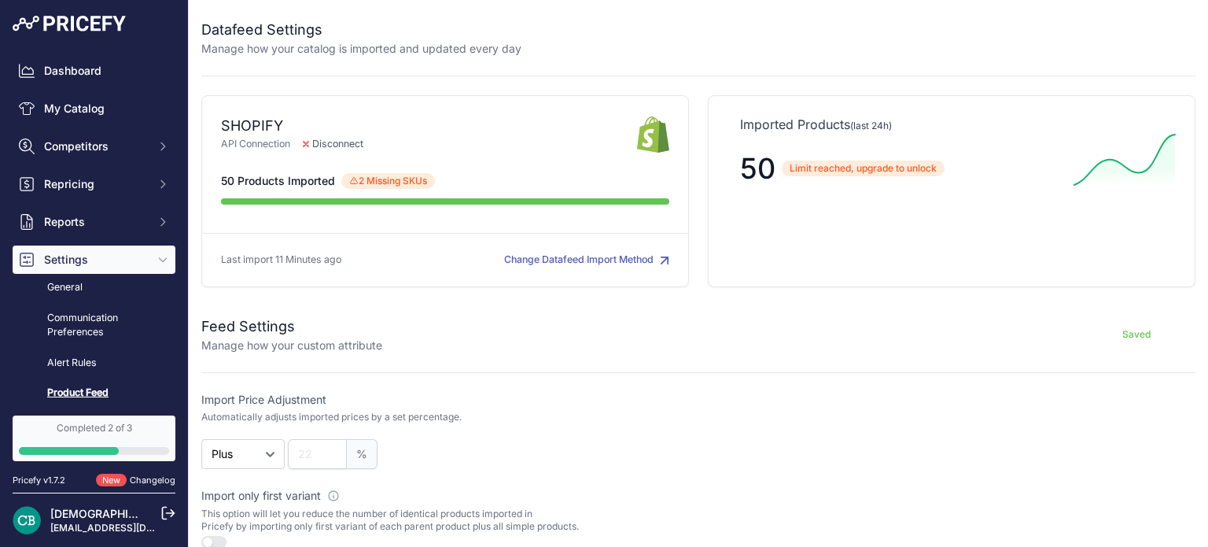
click at [92, 18] on img at bounding box center [69, 24] width 113 height 16
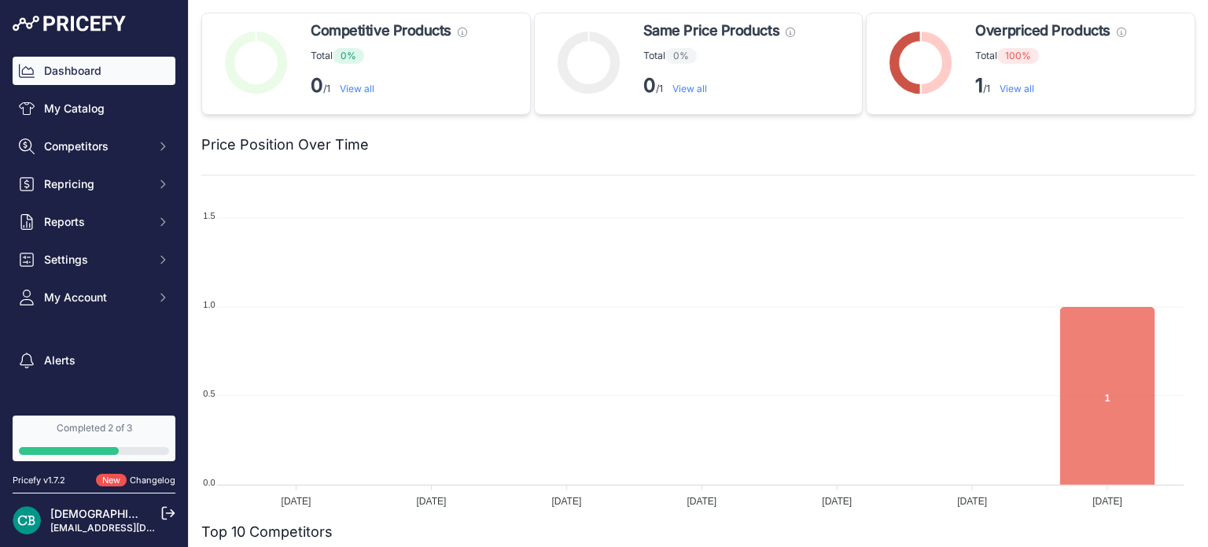
click at [161, 514] on icon at bounding box center [168, 513] width 14 height 14
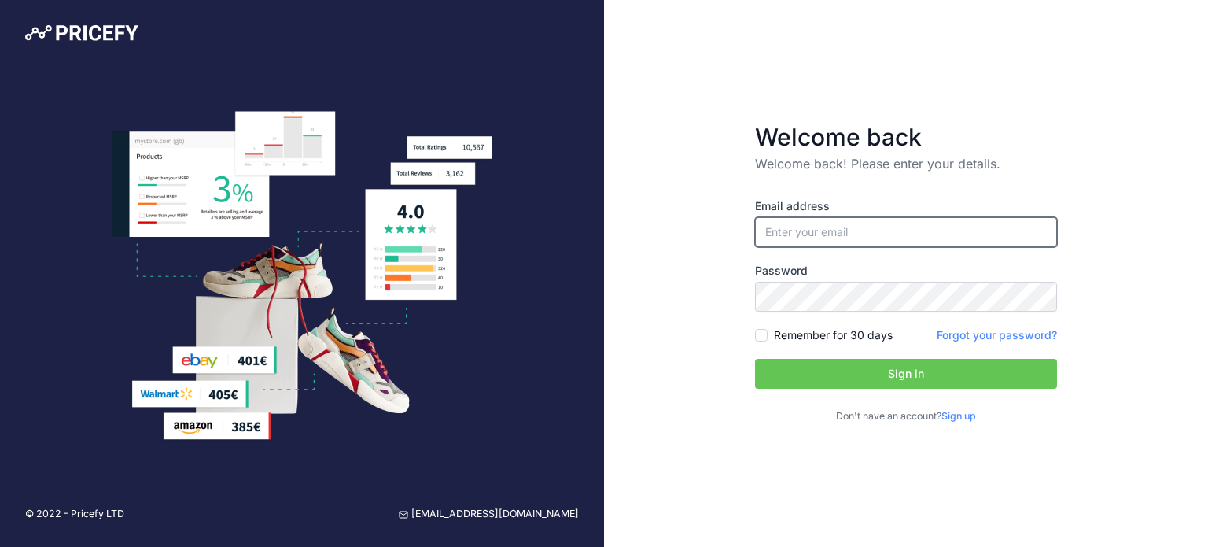
type input "[EMAIL_ADDRESS][DOMAIN_NAME]"
click at [84, 33] on img at bounding box center [81, 33] width 113 height 16
type input "[EMAIL_ADDRESS][DOMAIN_NAME]"
drag, startPoint x: 584, startPoint y: 517, endPoint x: 489, endPoint y: 529, distance: 95.2
click at [489, 529] on div "© 2022 - Pricefy LTD support@pricefy.io" at bounding box center [302, 513] width 604 height 65
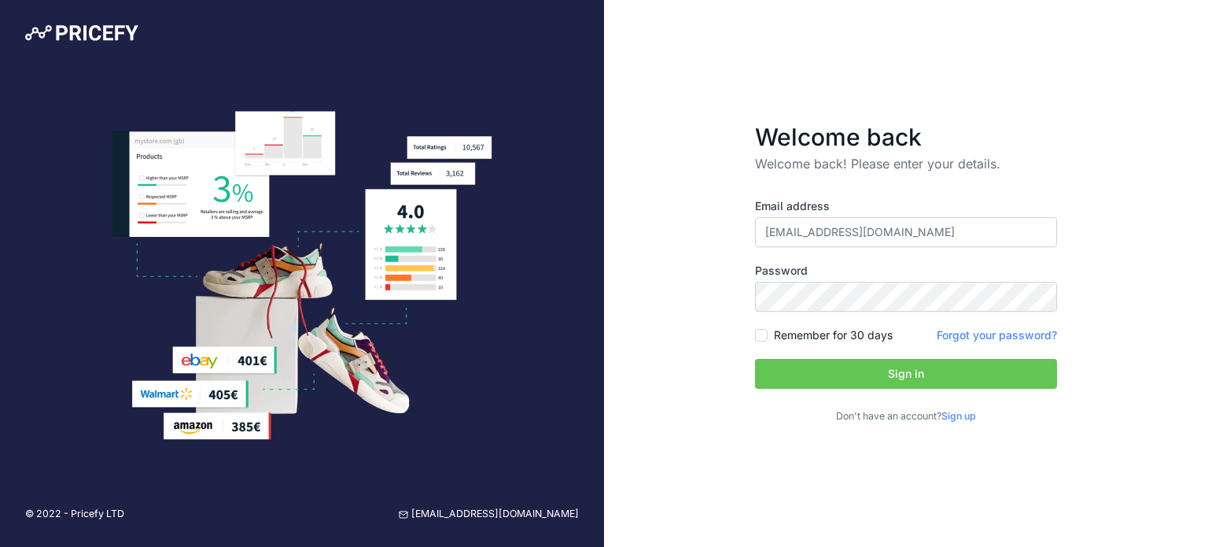
copy link "[EMAIL_ADDRESS][DOMAIN_NAME]"
click at [94, 26] on img at bounding box center [81, 33] width 113 height 16
